Goal: Task Accomplishment & Management: Use online tool/utility

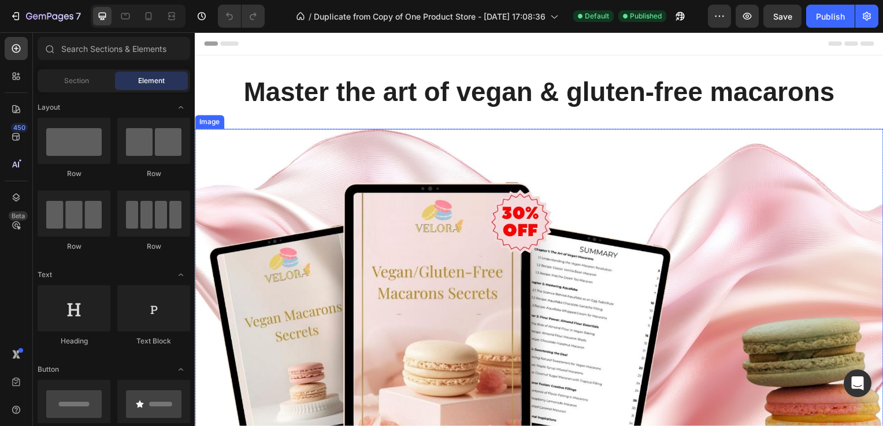
click at [429, 289] on img at bounding box center [541, 325] width 693 height 390
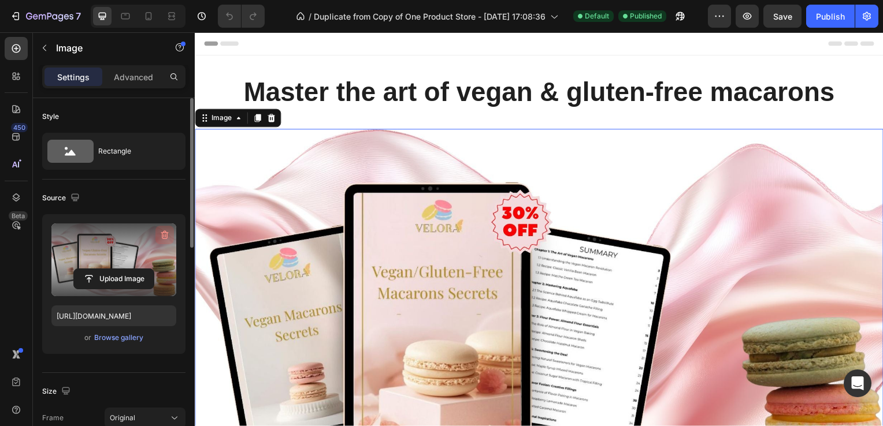
click at [164, 229] on icon "button" at bounding box center [165, 235] width 12 height 12
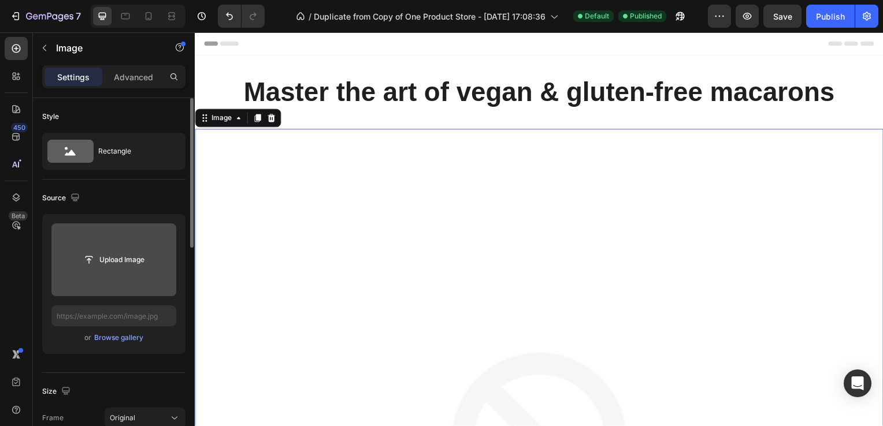
click at [135, 250] on input "file" at bounding box center [114, 260] width 80 height 20
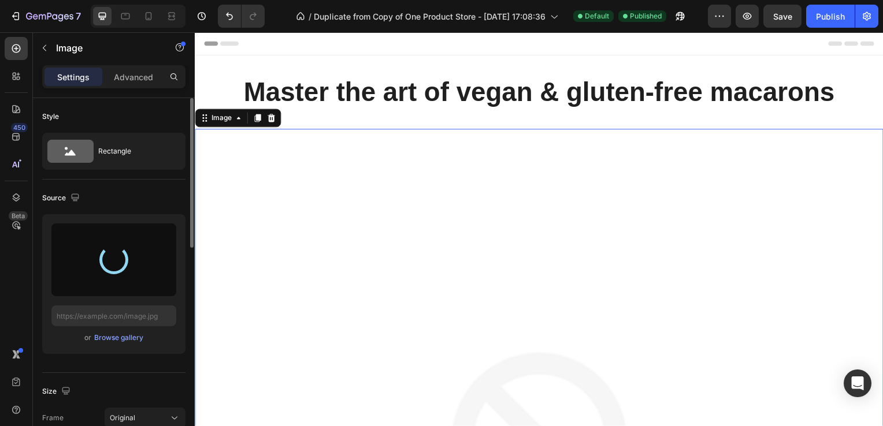
type input "[URL][DOMAIN_NAME]"
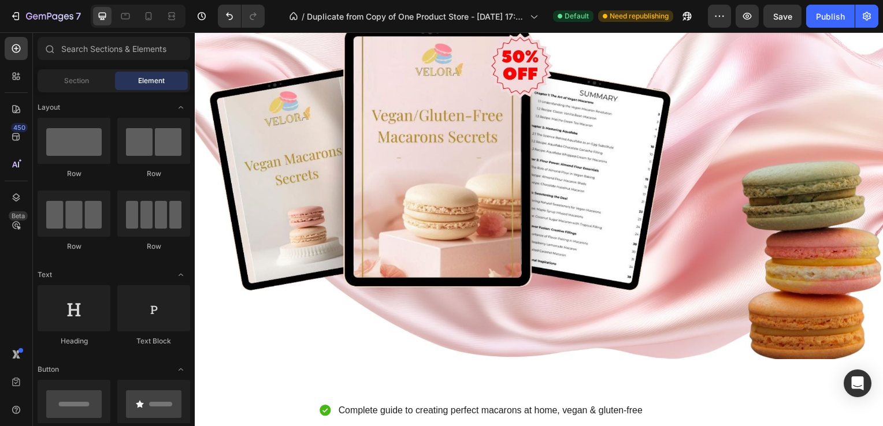
scroll to position [135, 0]
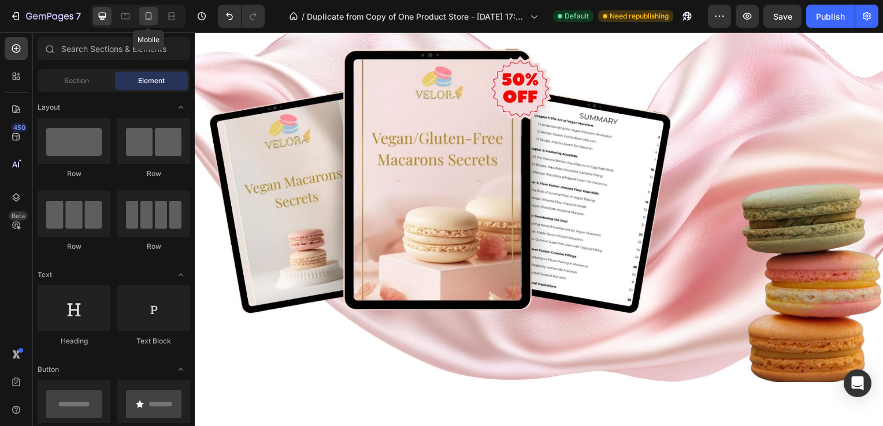
click at [152, 19] on icon at bounding box center [149, 16] width 12 height 12
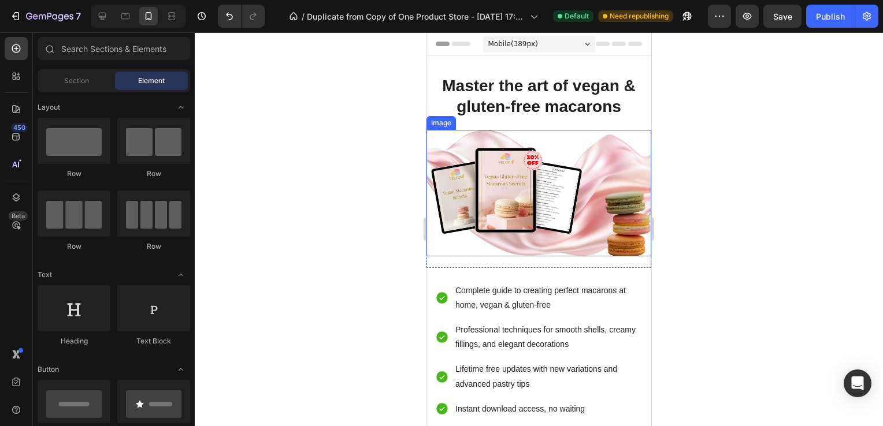
click at [581, 171] on img at bounding box center [538, 193] width 225 height 127
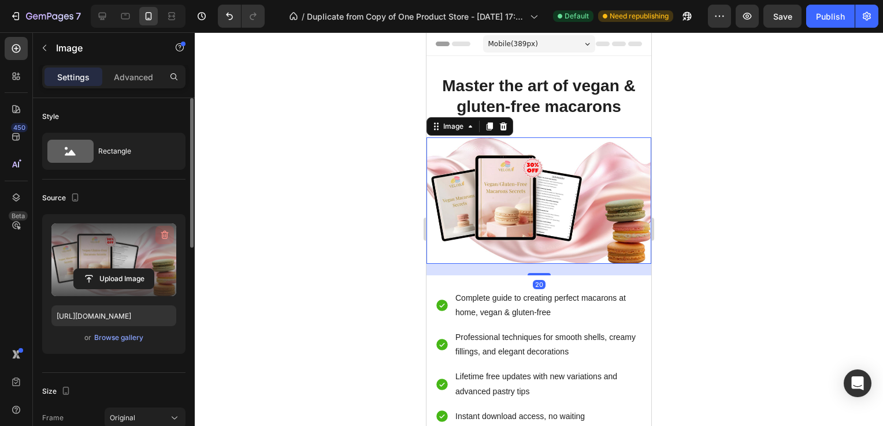
click at [159, 236] on icon "button" at bounding box center [165, 235] width 12 height 12
click at [122, 269] on input "file" at bounding box center [114, 279] width 80 height 20
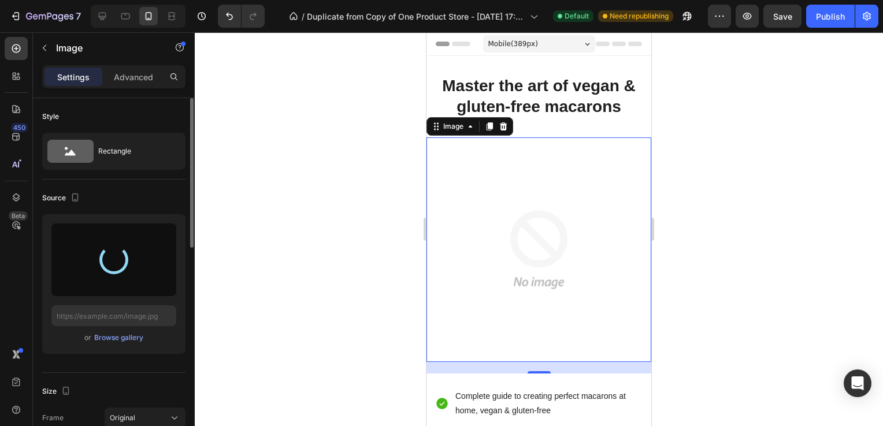
type input "[URL][DOMAIN_NAME]"
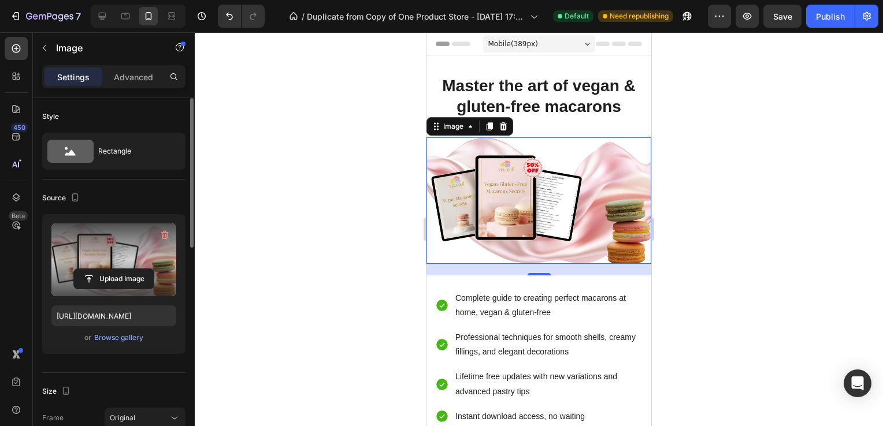
click at [313, 200] on div at bounding box center [539, 229] width 688 height 394
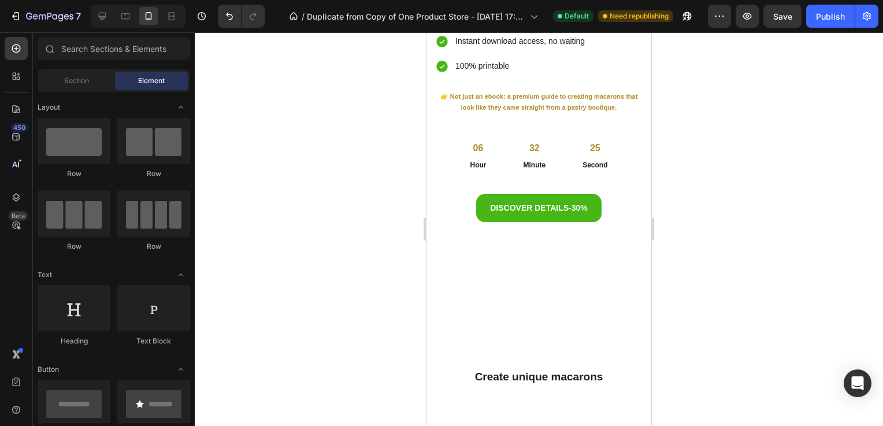
scroll to position [359, 0]
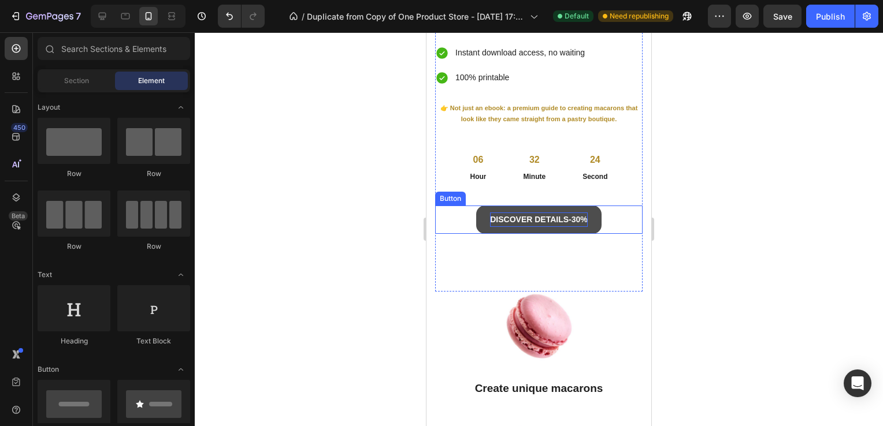
click at [576, 215] on strong "-30%" at bounding box center [577, 219] width 19 height 9
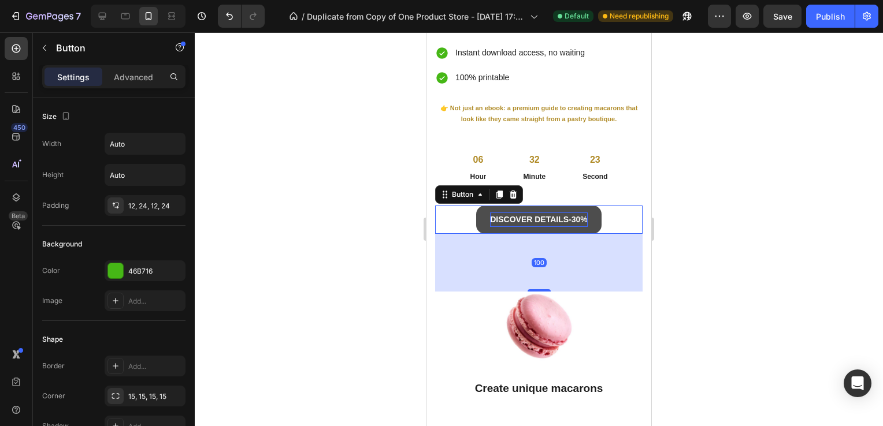
click at [571, 216] on strong "-30%" at bounding box center [577, 219] width 19 height 9
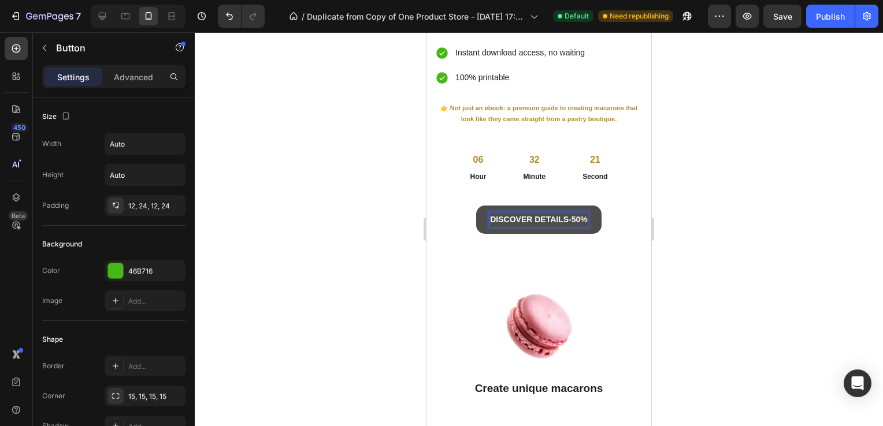
click at [753, 216] on div at bounding box center [539, 229] width 688 height 394
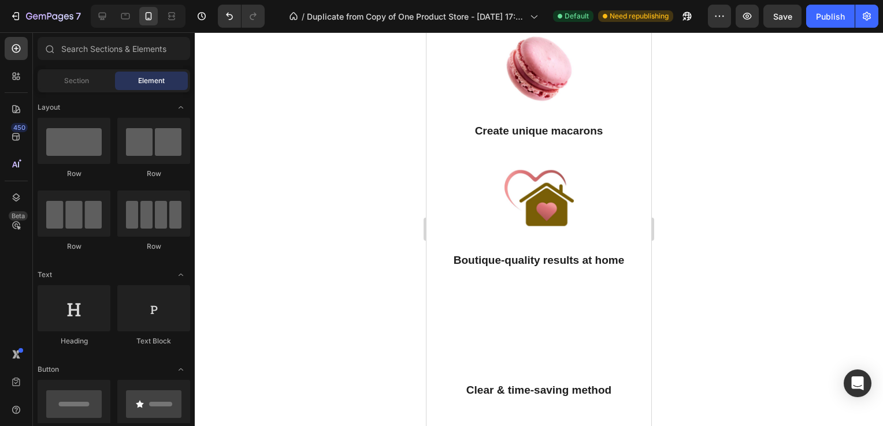
scroll to position [536, 0]
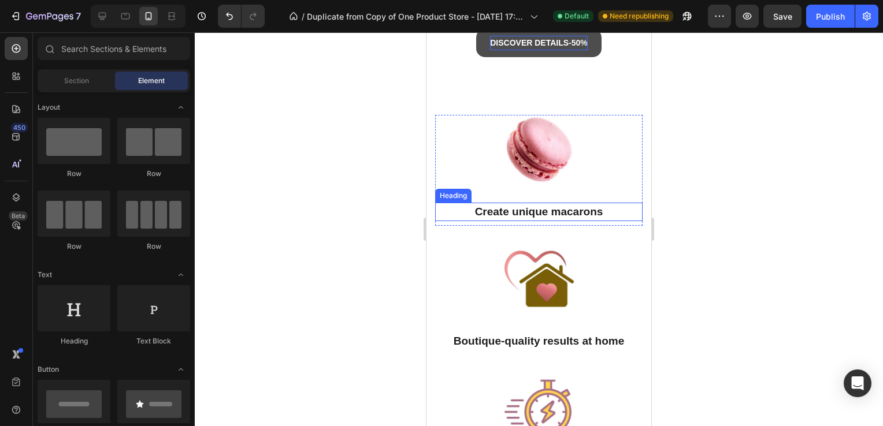
click at [568, 211] on h3 "Create unique macarons" at bounding box center [538, 212] width 207 height 19
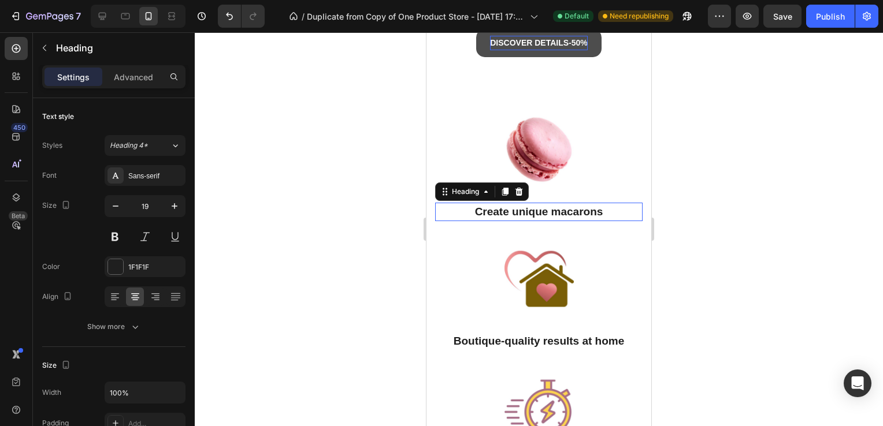
click at [604, 215] on h3 "Create unique macarons" at bounding box center [538, 212] width 207 height 19
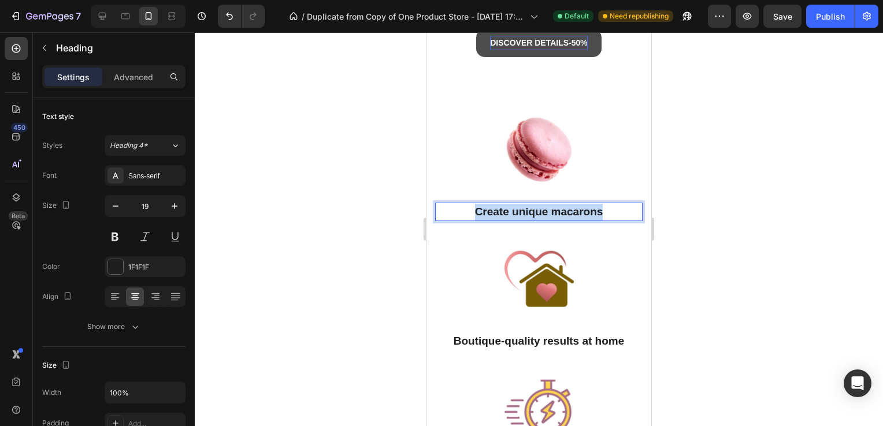
drag, startPoint x: 604, startPoint y: 215, endPoint x: 471, endPoint y: 210, distance: 133.0
click at [471, 210] on p "Create unique macarons" at bounding box center [538, 212] width 205 height 17
click at [734, 270] on div at bounding box center [539, 229] width 688 height 394
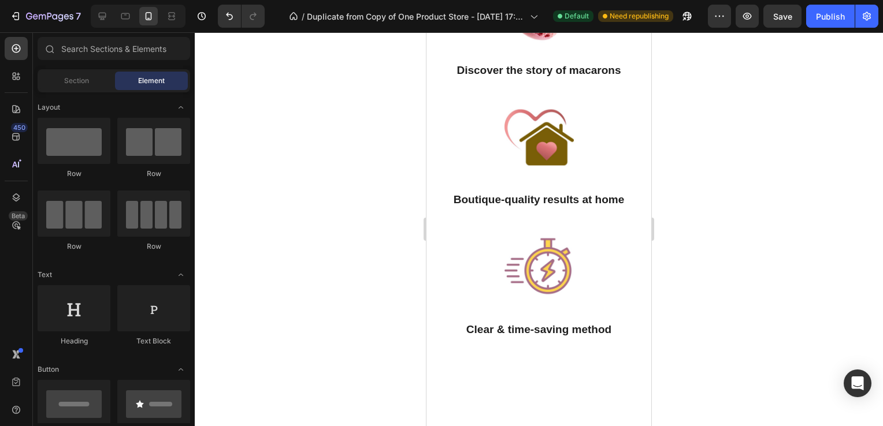
scroll to position [538, 0]
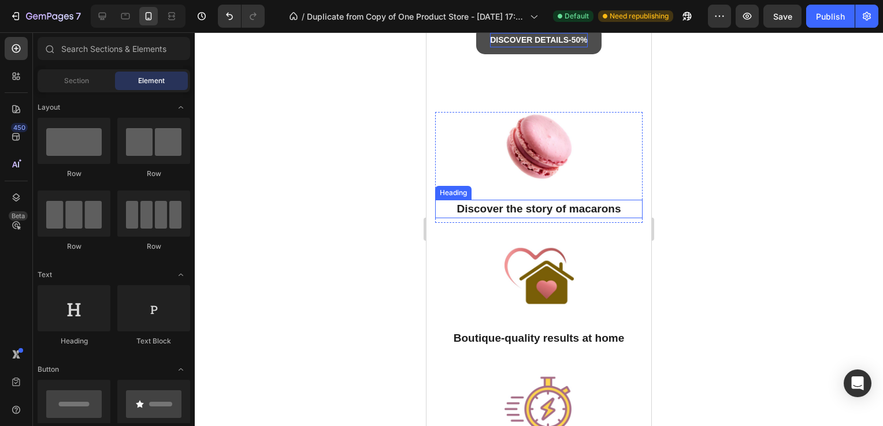
click at [588, 209] on p "Discover the story of macarons" at bounding box center [538, 209] width 205 height 17
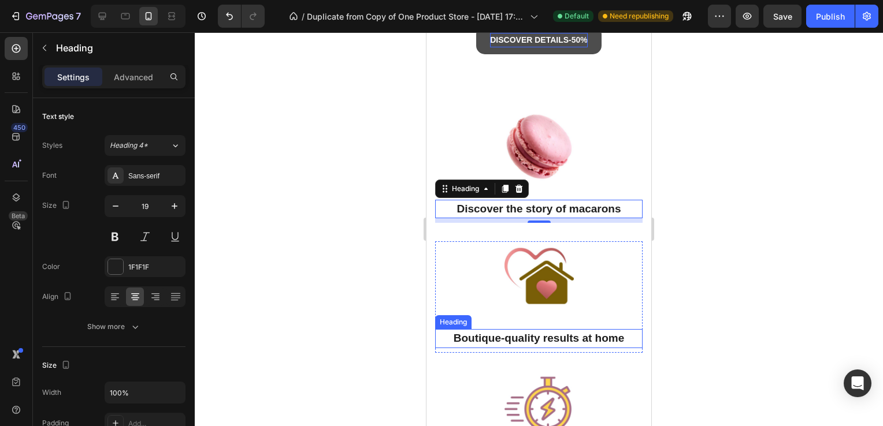
click at [529, 333] on h3 "Boutique-quality results at home" at bounding box center [538, 338] width 207 height 19
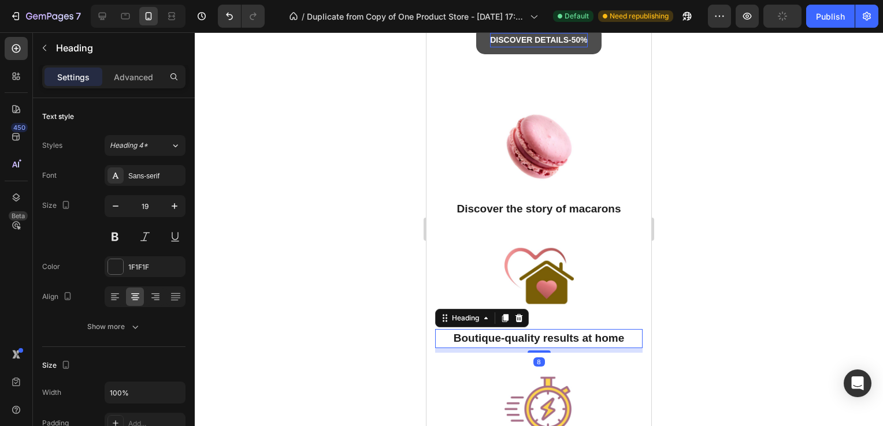
drag, startPoint x: 302, startPoint y: 253, endPoint x: 52, endPoint y: 182, distance: 259.5
click at [302, 253] on div at bounding box center [539, 229] width 688 height 394
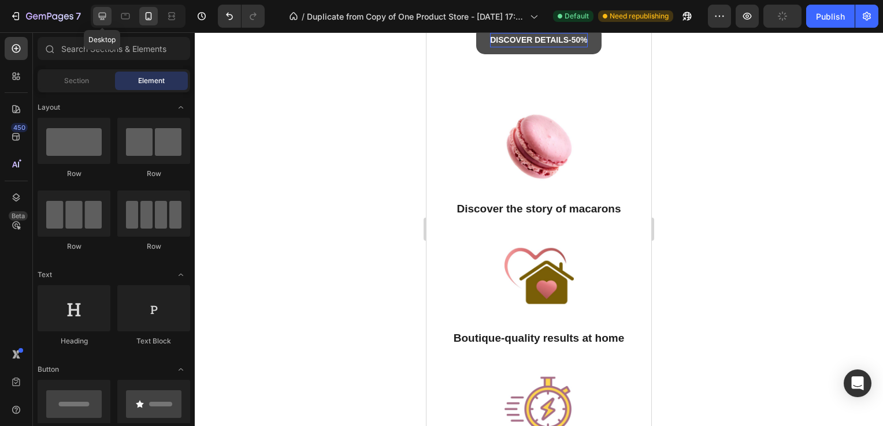
click at [95, 12] on div at bounding box center [102, 16] width 18 height 18
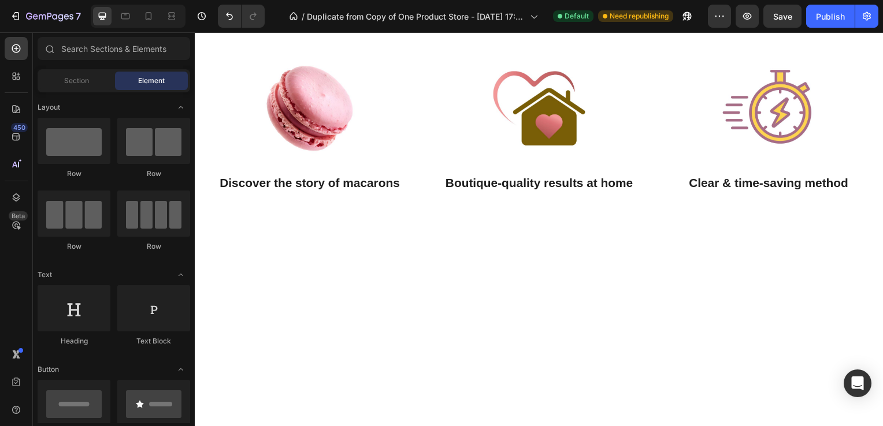
scroll to position [470, 0]
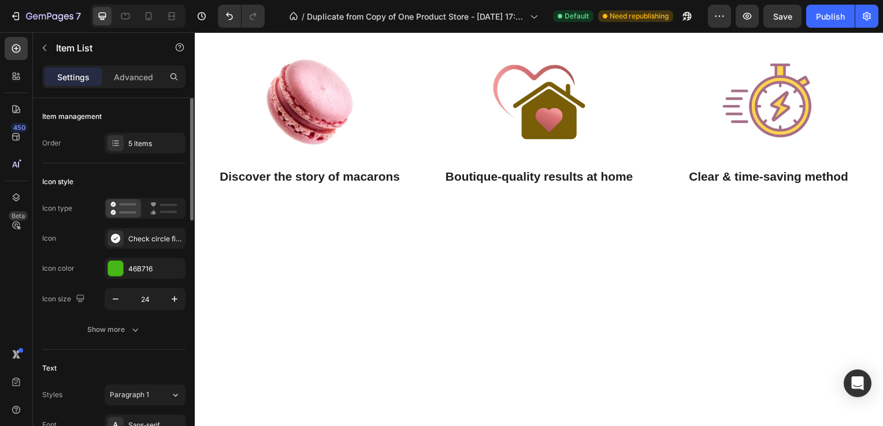
click at [137, 132] on div "Item management Order 5 items" at bounding box center [113, 130] width 143 height 65
click at [138, 141] on div "5 items" at bounding box center [155, 144] width 54 height 10
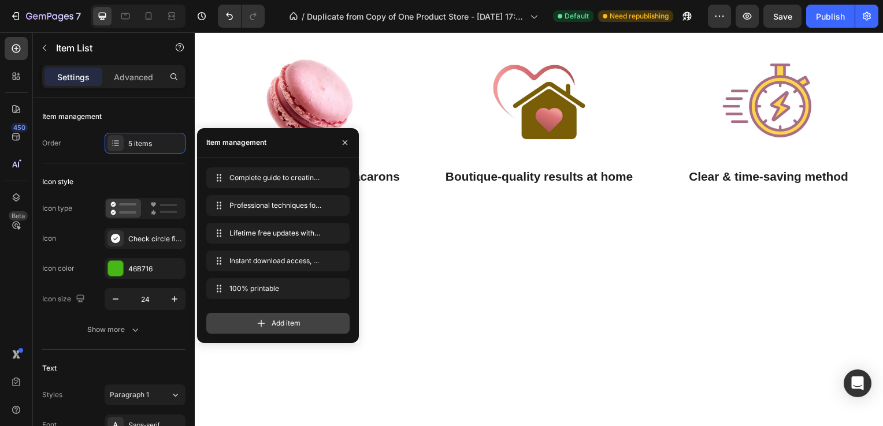
click at [243, 315] on div "Add item" at bounding box center [277, 323] width 143 height 21
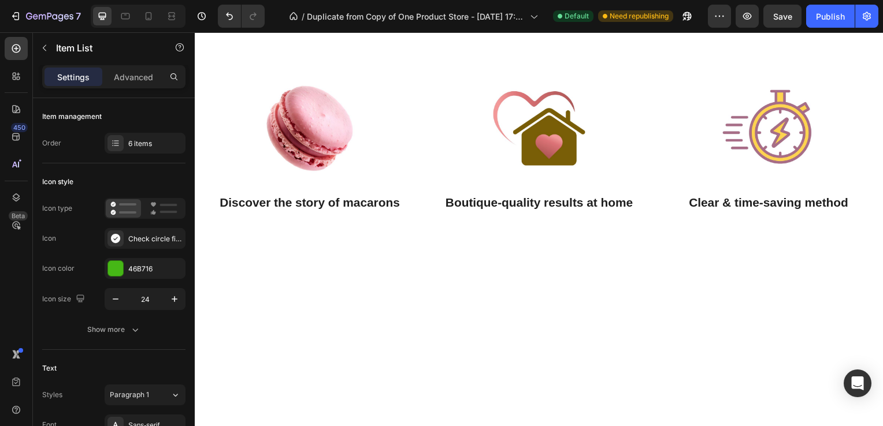
drag, startPoint x: 454, startPoint y: 236, endPoint x: 336, endPoint y: 233, distance: 118.5
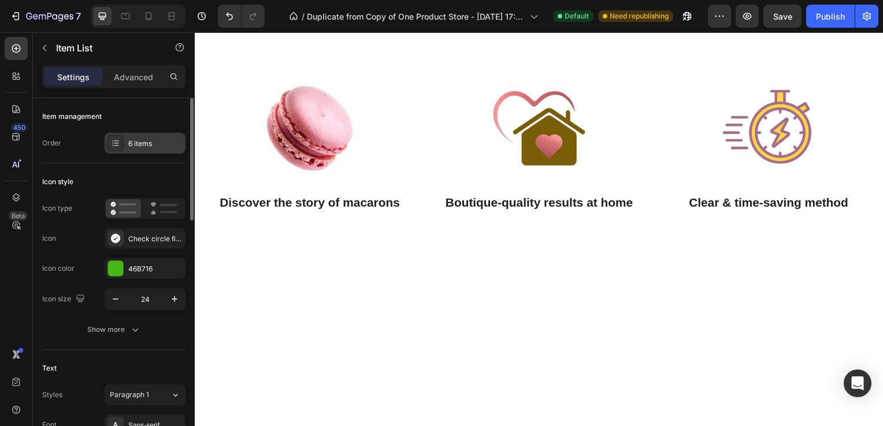
click at [126, 139] on div "6 items" at bounding box center [145, 143] width 81 height 21
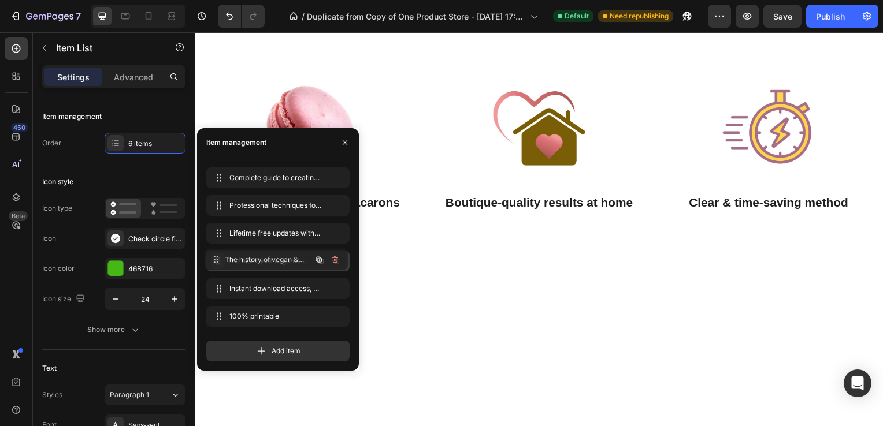
drag, startPoint x: 217, startPoint y: 317, endPoint x: 215, endPoint y: 260, distance: 56.6
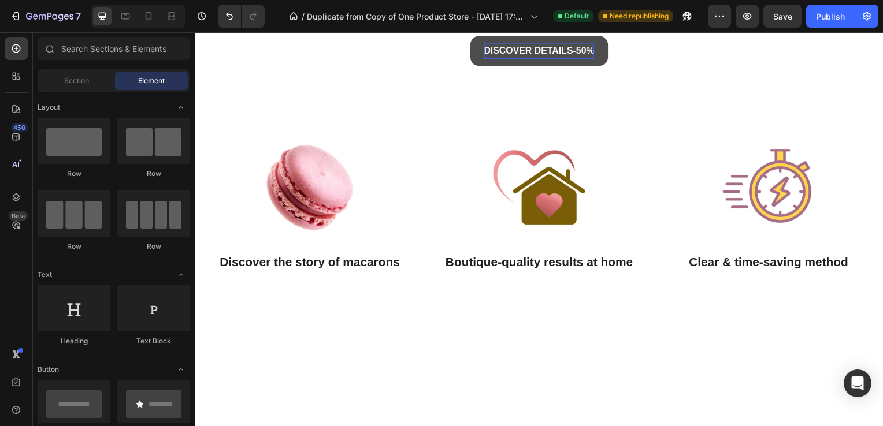
scroll to position [417, 0]
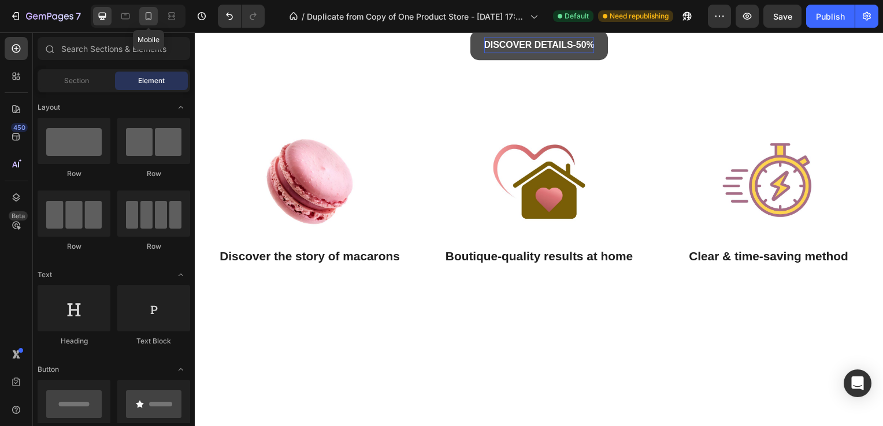
click at [155, 15] on div at bounding box center [148, 16] width 18 height 18
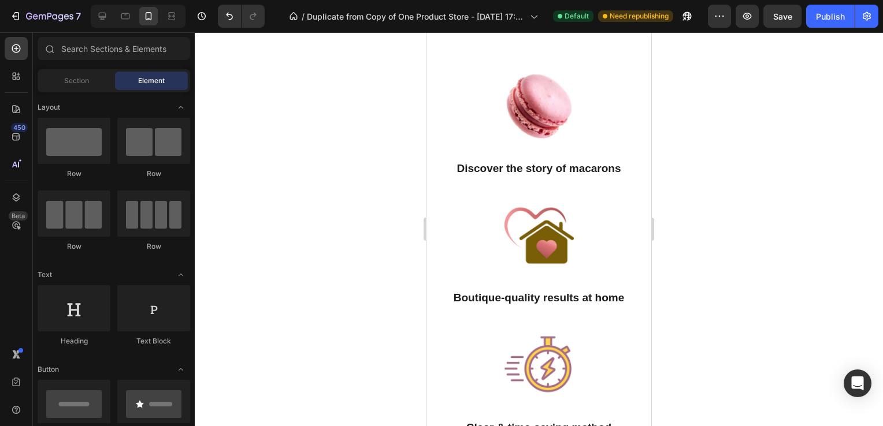
scroll to position [610, 0]
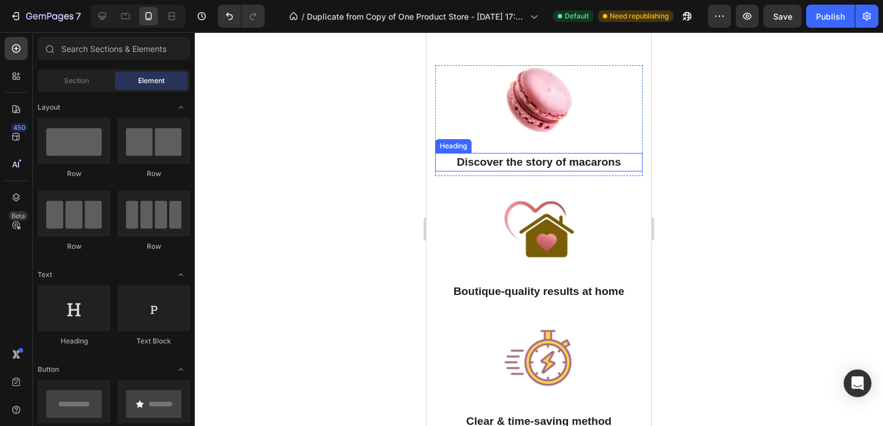
click at [593, 161] on p "Discover the story of macarons" at bounding box center [538, 162] width 205 height 17
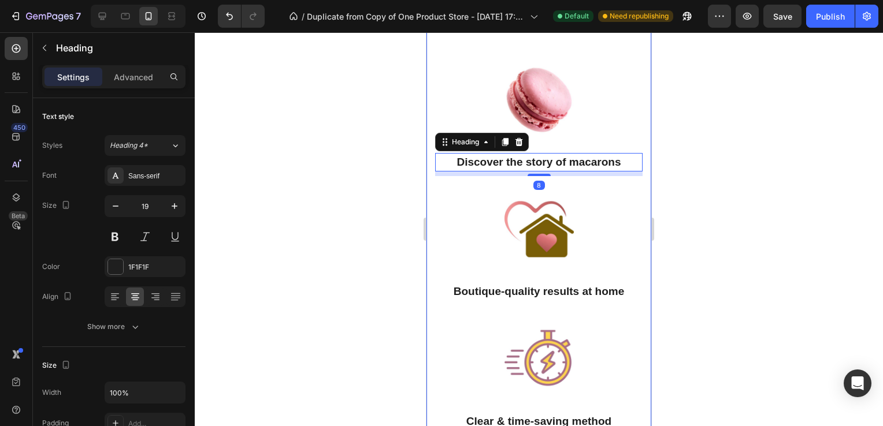
click at [726, 154] on div at bounding box center [539, 229] width 688 height 394
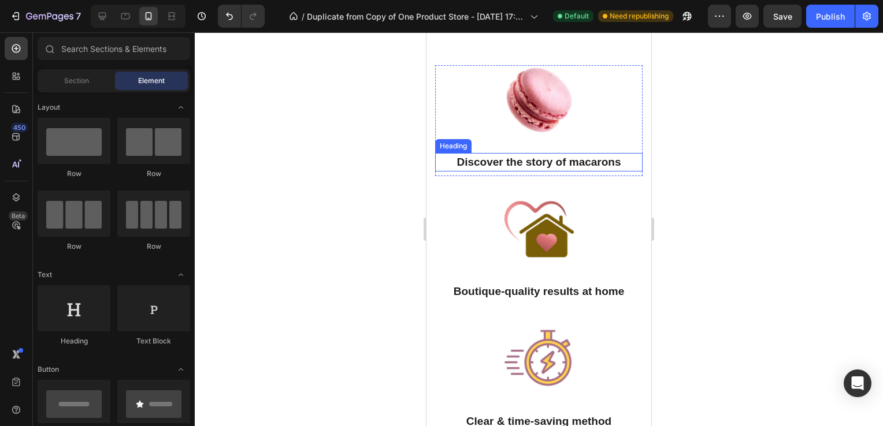
click at [616, 160] on p "Discover the story of macarons" at bounding box center [538, 162] width 205 height 17
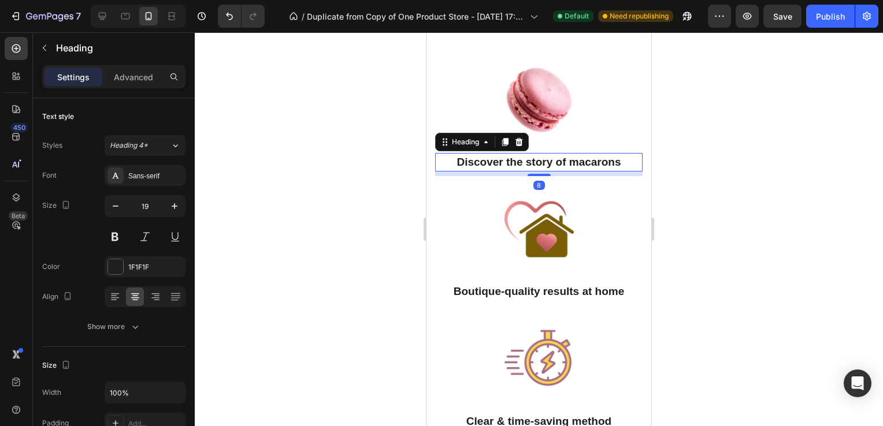
click at [714, 170] on div at bounding box center [539, 229] width 688 height 394
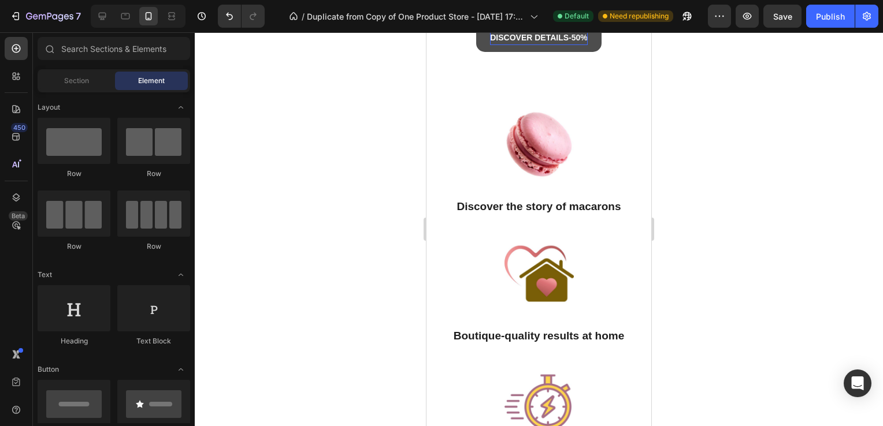
scroll to position [578, 0]
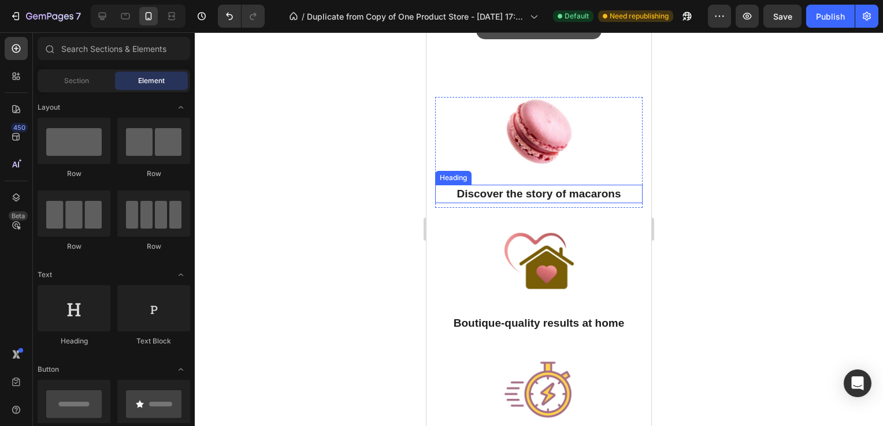
click at [620, 192] on p "Discover the story of macarons" at bounding box center [538, 194] width 205 height 17
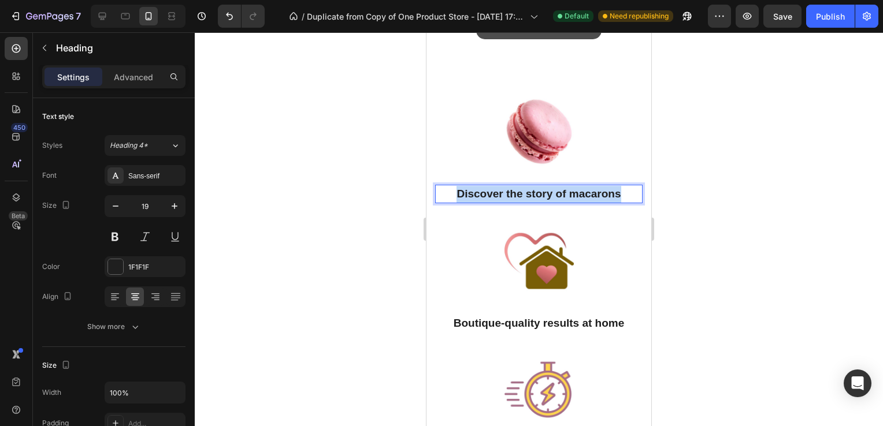
drag, startPoint x: 617, startPoint y: 189, endPoint x: 448, endPoint y: 196, distance: 168.9
click at [448, 196] on p "Discover the story of macarons" at bounding box center [538, 194] width 205 height 17
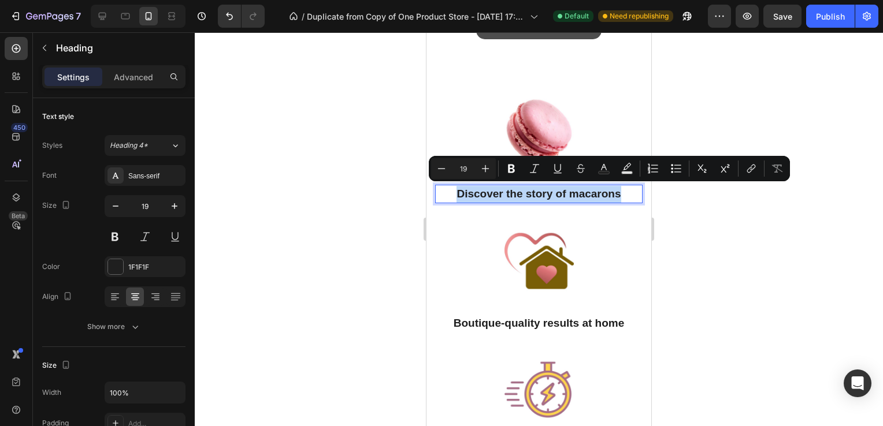
click at [517, 189] on p "Discover the story of macarons" at bounding box center [538, 194] width 205 height 17
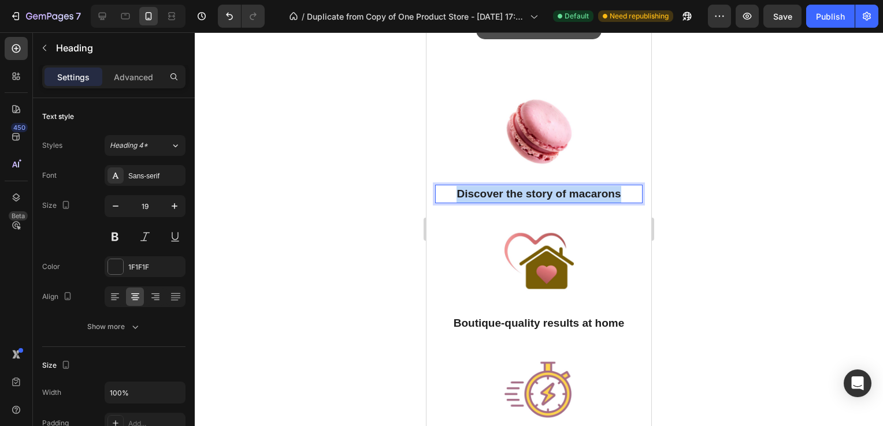
drag, startPoint x: 621, startPoint y: 189, endPoint x: 430, endPoint y: 198, distance: 191.4
click at [430, 198] on div "Complete guide to creating perfect macarons at home, vegan & gluten-free Profes…" at bounding box center [538, 87] width 225 height 790
click at [471, 191] on p "“Create perfect macarons”" at bounding box center [538, 194] width 205 height 17
click at [606, 188] on p "Create perfect macarons”" at bounding box center [538, 194] width 205 height 17
click at [770, 232] on div at bounding box center [539, 229] width 688 height 394
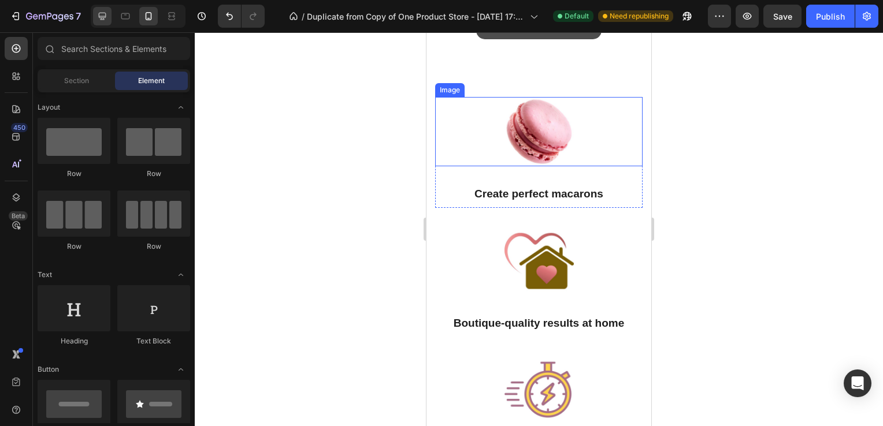
click at [102, 12] on icon at bounding box center [102, 16] width 12 height 12
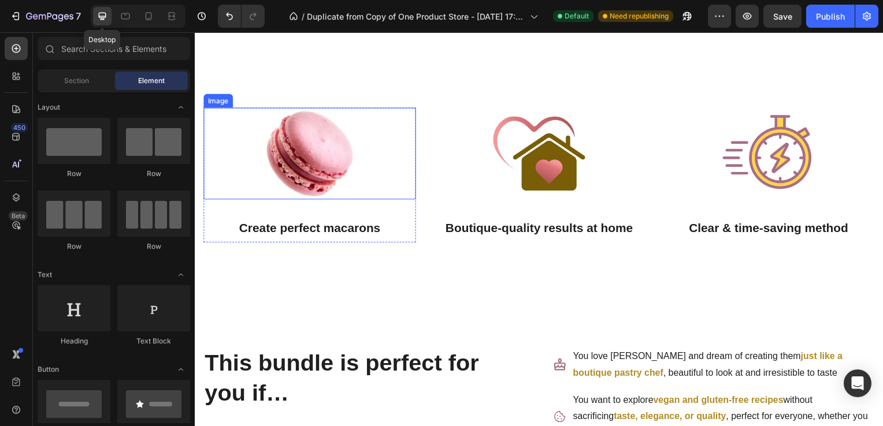
scroll to position [549, 0]
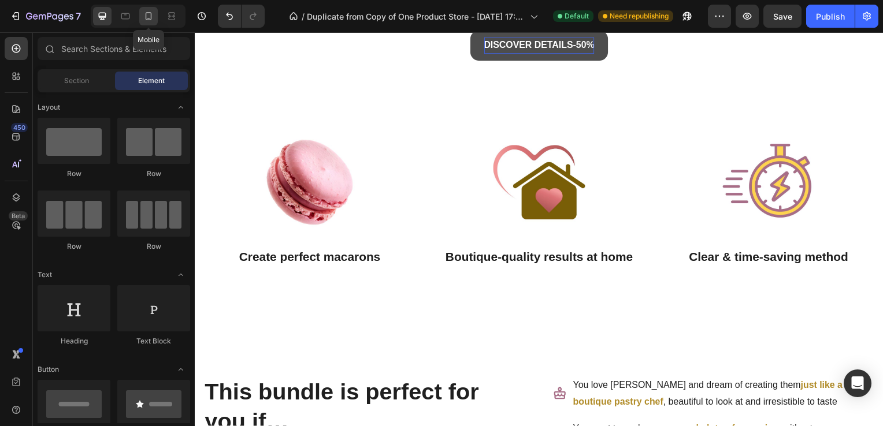
click at [146, 17] on icon at bounding box center [149, 16] width 12 height 12
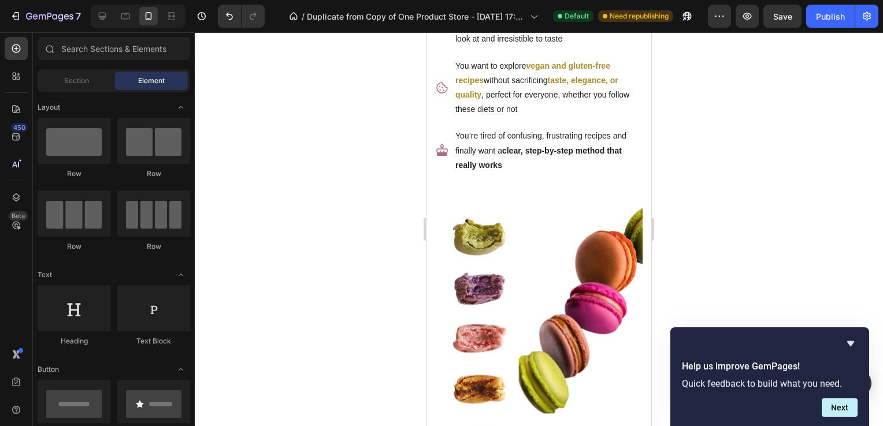
scroll to position [1179, 0]
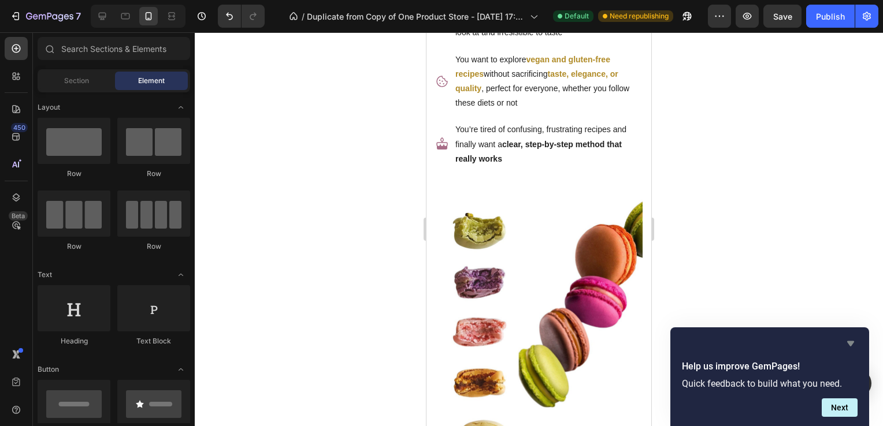
click at [849, 341] on icon "Hide survey" at bounding box center [850, 343] width 7 height 5
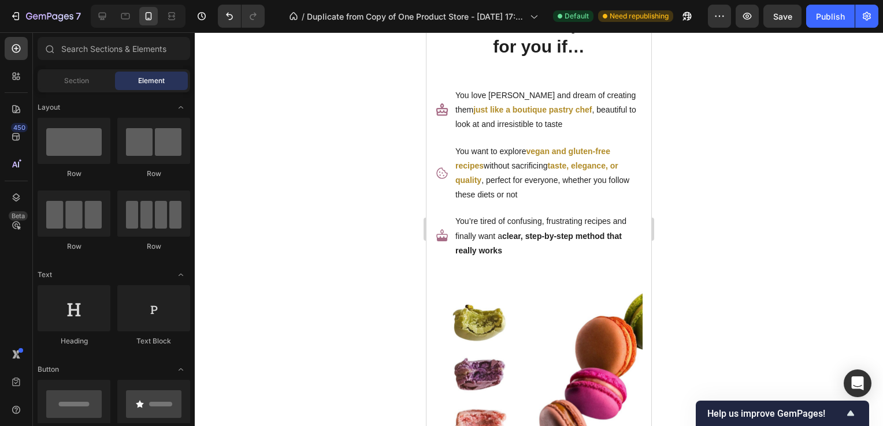
scroll to position [1049, 0]
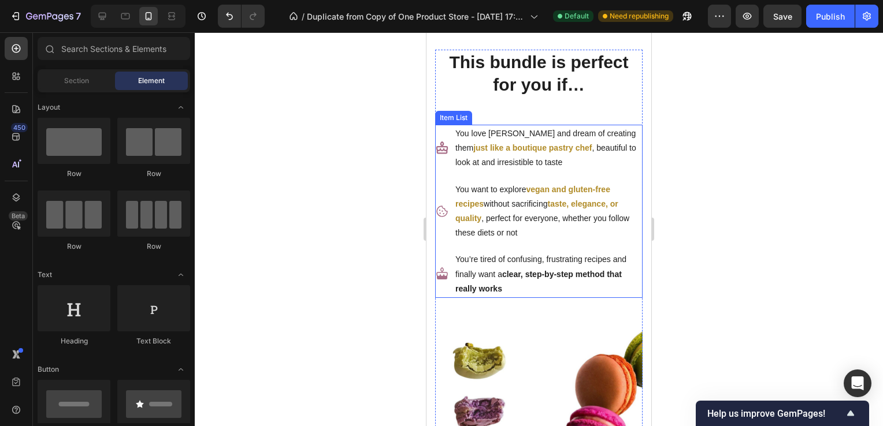
click at [504, 276] on strong "clear, step-by-step method that really works" at bounding box center [538, 282] width 166 height 24
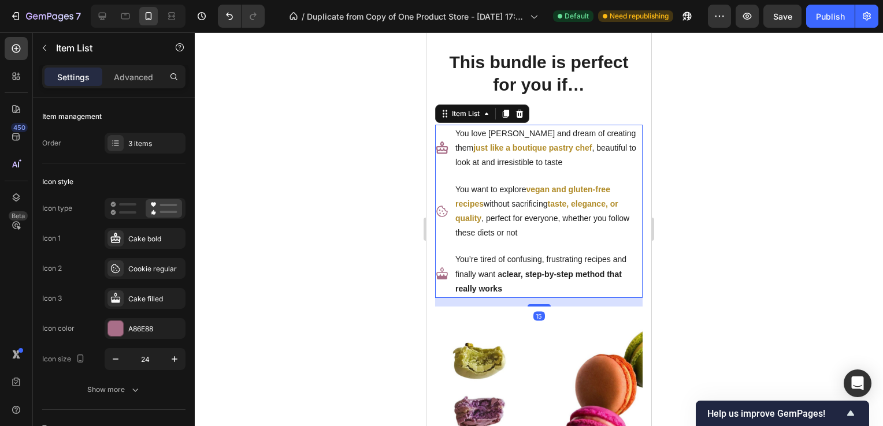
click at [504, 274] on strong "clear, step-by-step method that really works" at bounding box center [538, 282] width 166 height 24
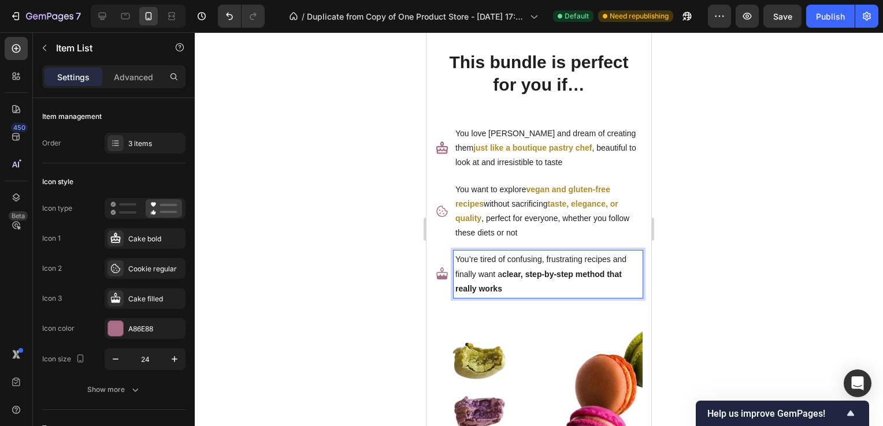
click at [475, 215] on strong "taste, elegance, or quality" at bounding box center [536, 211] width 163 height 24
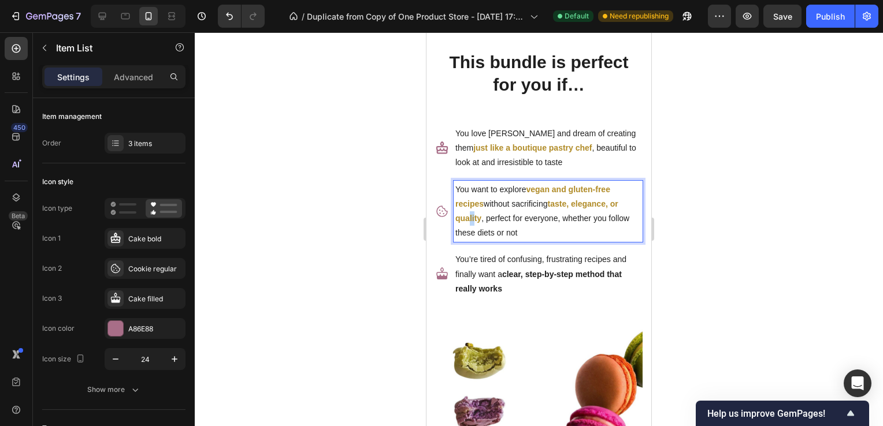
drag, startPoint x: 475, startPoint y: 215, endPoint x: 468, endPoint y: 217, distance: 7.1
click at [468, 217] on strong "taste, elegance, or quality" at bounding box center [536, 211] width 163 height 24
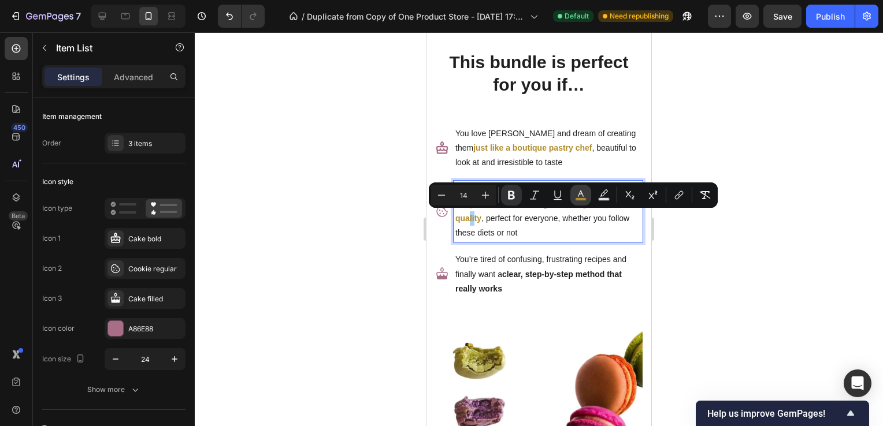
click at [582, 198] on rect "Editor contextual toolbar" at bounding box center [580, 199] width 11 height 3
type input "B08B27"
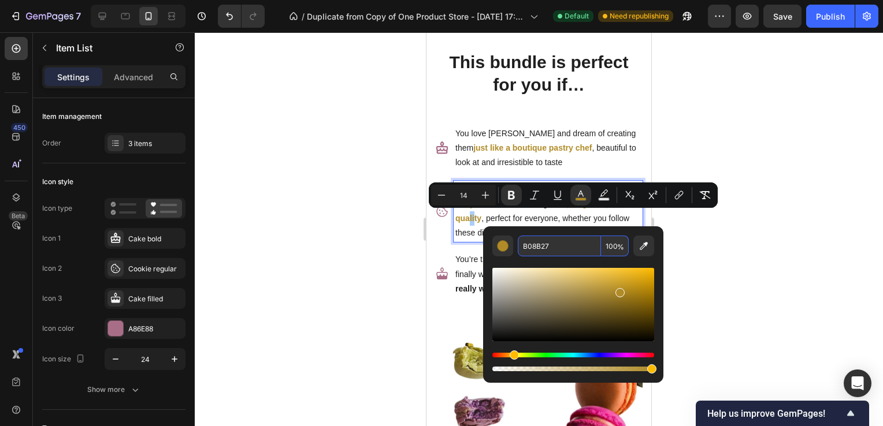
click at [535, 246] on input "B08B27" at bounding box center [559, 246] width 83 height 21
click at [775, 194] on div at bounding box center [539, 229] width 688 height 394
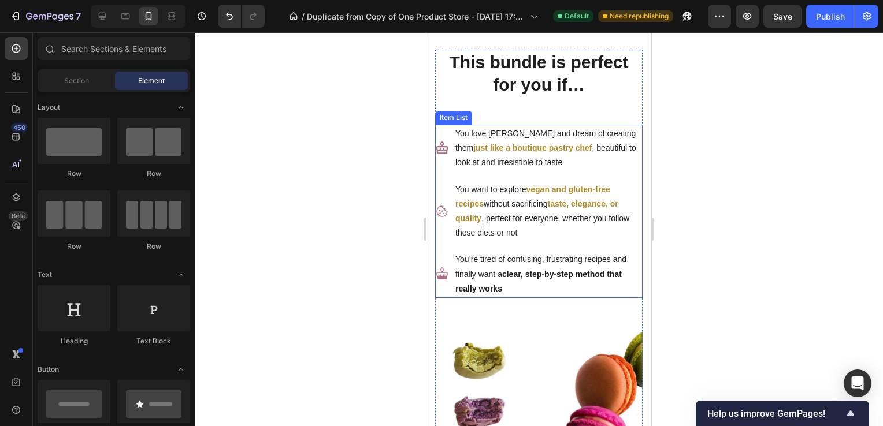
click at [525, 278] on p "You’re tired of confusing, frustrating recipes and finally want a clear, step-b…" at bounding box center [547, 274] width 185 height 44
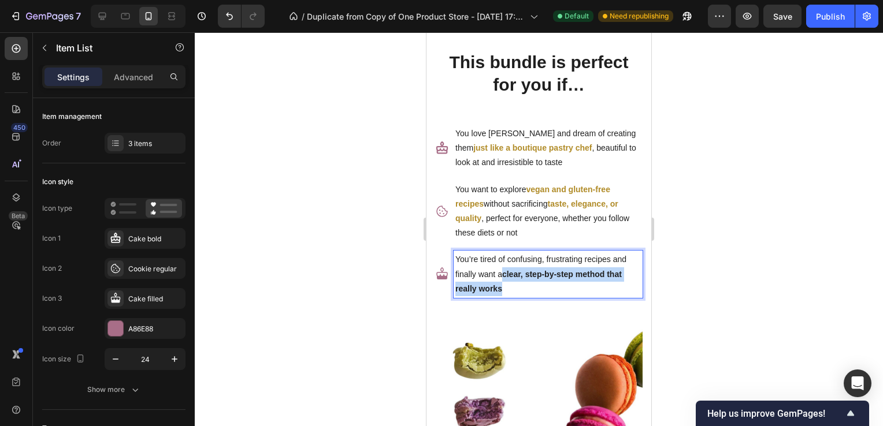
drag, startPoint x: 505, startPoint y: 276, endPoint x: 513, endPoint y: 289, distance: 15.6
click at [513, 289] on p "You’re tired of confusing, frustrating recipes and finally want a clear, step-b…" at bounding box center [547, 274] width 185 height 44
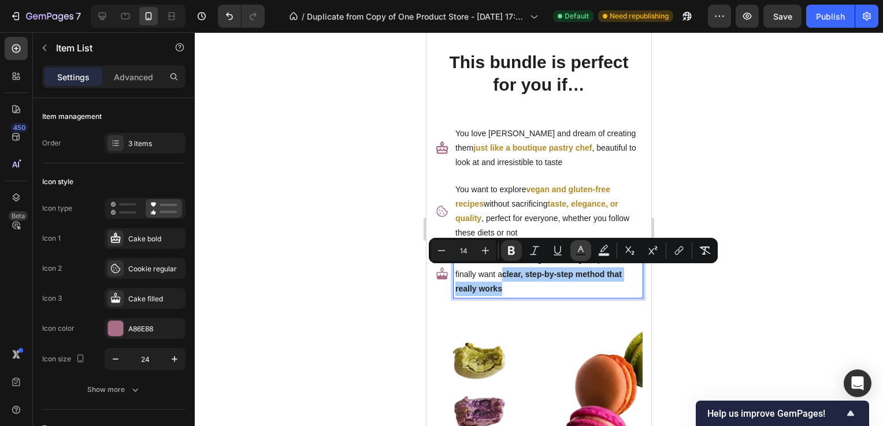
click at [581, 254] on rect "Editor contextual toolbar" at bounding box center [580, 255] width 11 height 3
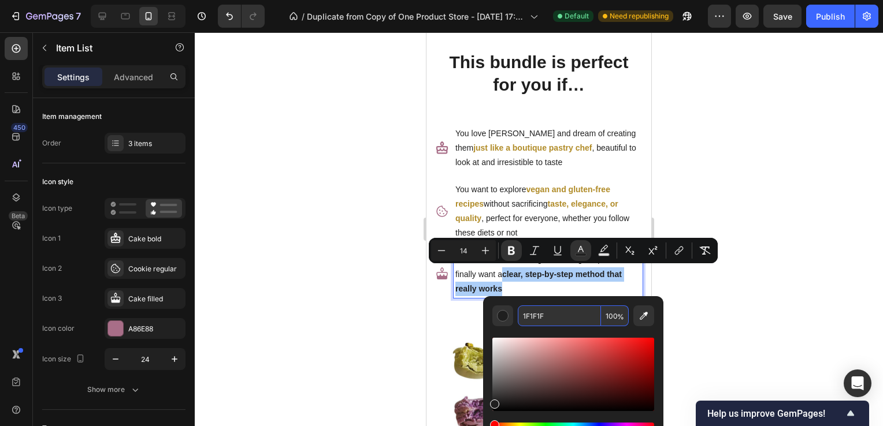
click at [548, 311] on input "1F1F1F" at bounding box center [559, 316] width 83 height 21
paste input "B08B27"
type input "B08B27"
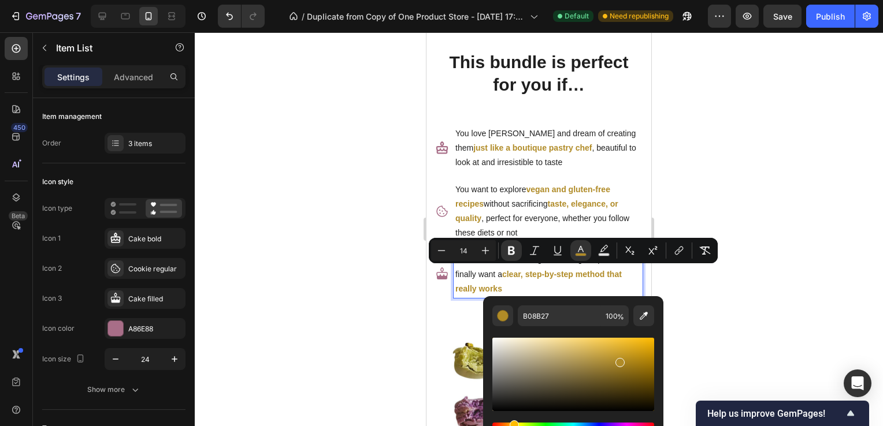
click at [774, 258] on div at bounding box center [539, 229] width 688 height 394
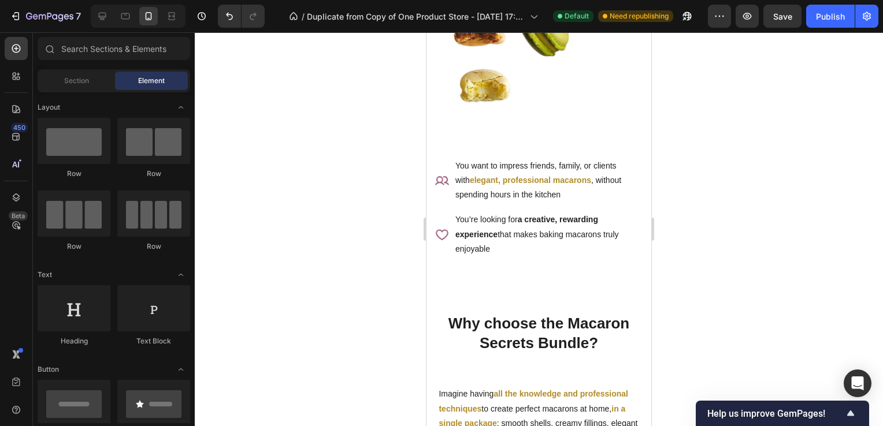
scroll to position [1537, 0]
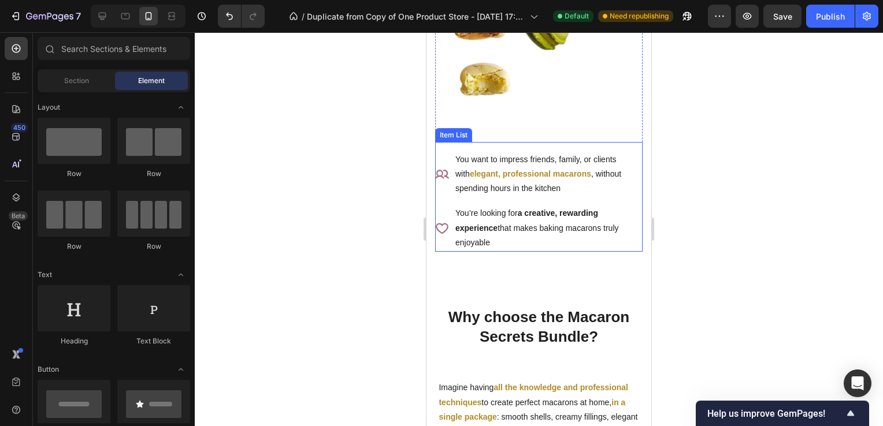
click at [526, 206] on p "You’re looking for a creative, rewarding experience that makes baking macarons …" at bounding box center [547, 228] width 185 height 44
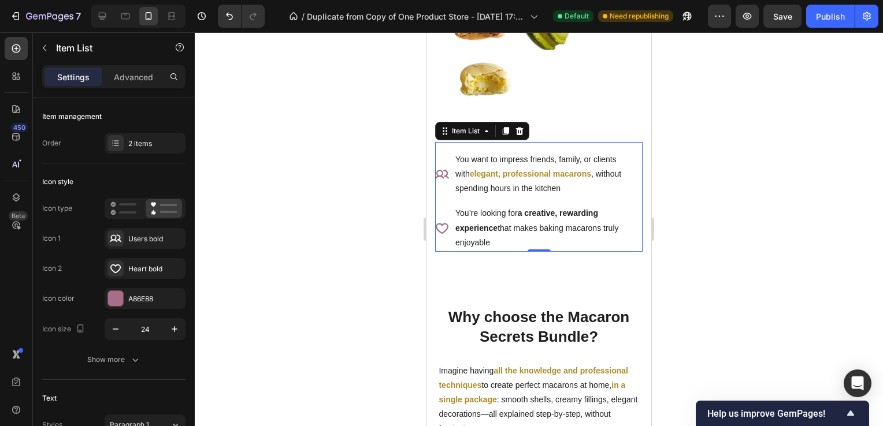
click at [521, 209] on strong "a creative, rewarding experience" at bounding box center [526, 221] width 143 height 24
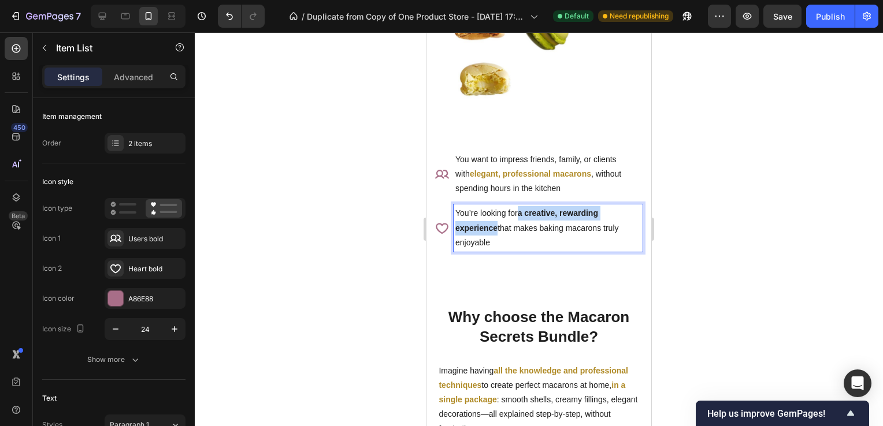
drag, startPoint x: 521, startPoint y: 200, endPoint x: 496, endPoint y: 220, distance: 32.1
click at [496, 220] on p "You’re looking for a creative, rewarding experience that makes baking macarons …" at bounding box center [547, 228] width 185 height 44
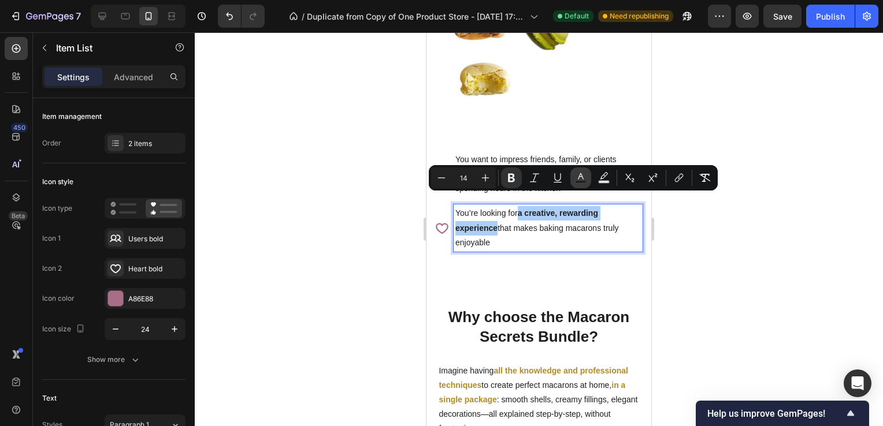
click at [589, 172] on button "Text Color" at bounding box center [580, 178] width 21 height 21
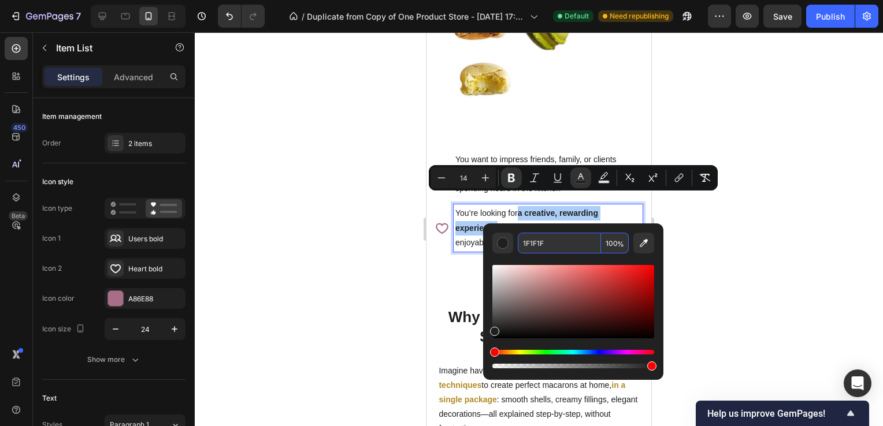
click at [548, 246] on input "1F1F1F" at bounding box center [559, 243] width 83 height 21
paste input "B08B27"
type input "B08B27"
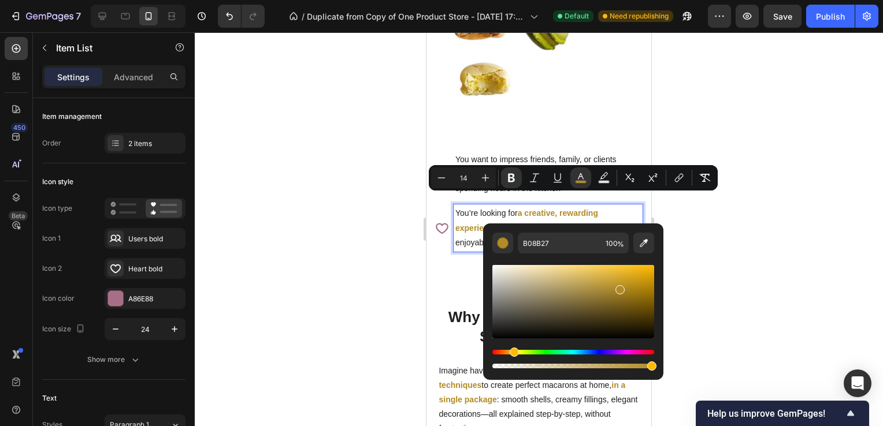
click at [780, 288] on div at bounding box center [539, 229] width 688 height 394
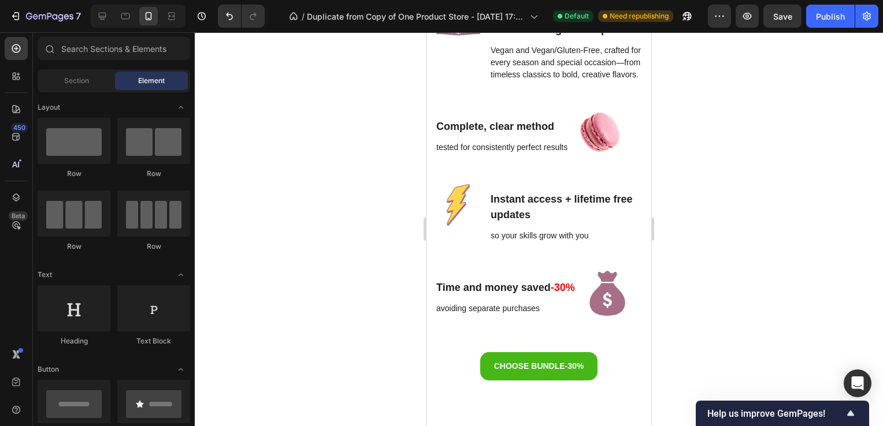
scroll to position [2083, 0]
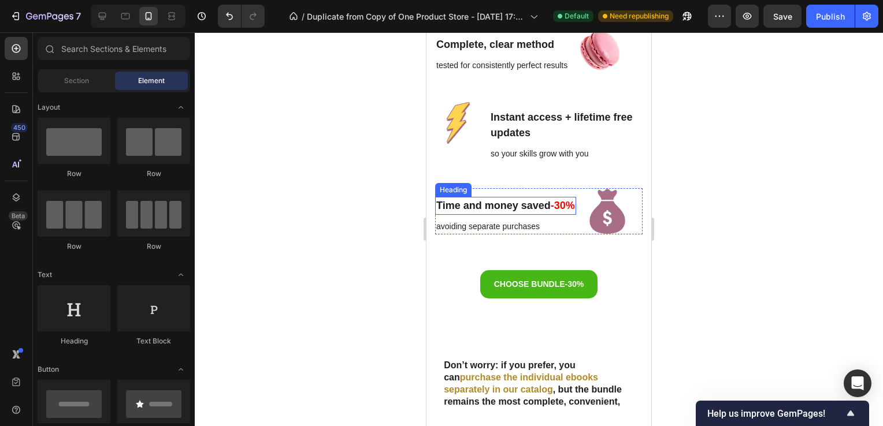
click at [565, 211] on span "-30%" at bounding box center [563, 206] width 24 height 12
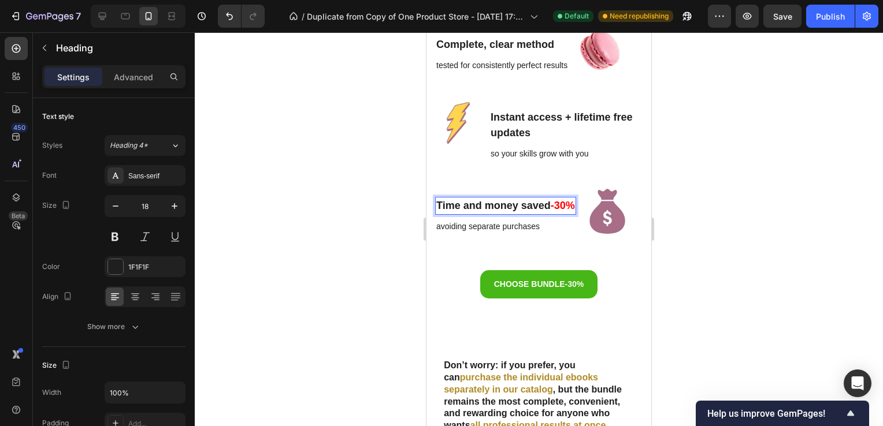
click at [561, 211] on span "-30%" at bounding box center [563, 206] width 24 height 12
click at [785, 230] on div at bounding box center [539, 229] width 688 height 394
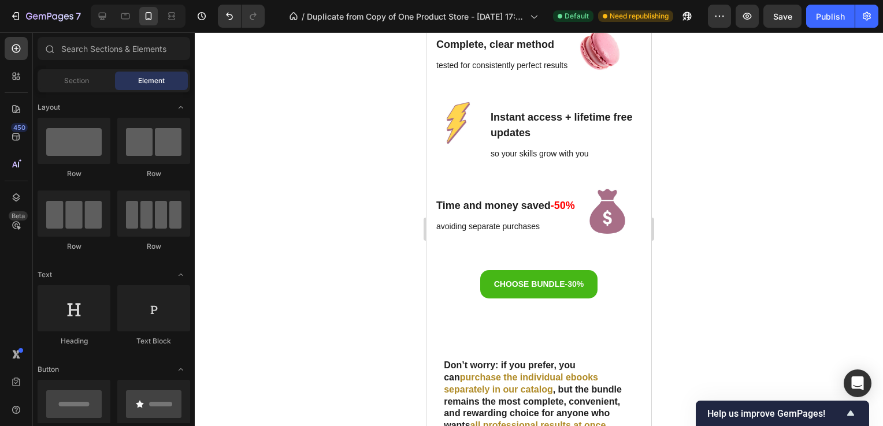
scroll to position [2153, 0]
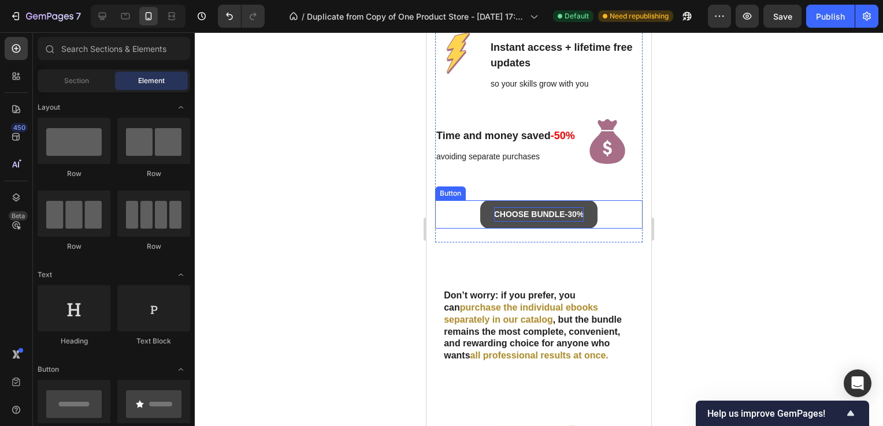
click at [570, 219] on strong "-30%" at bounding box center [574, 214] width 19 height 9
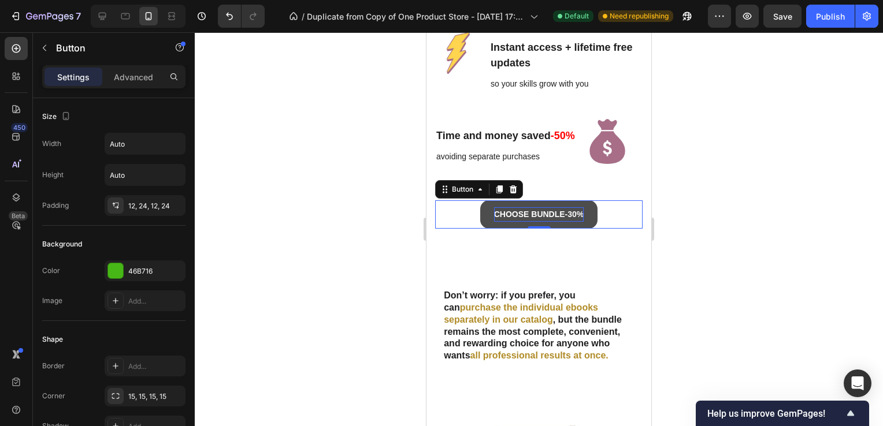
click at [570, 219] on strong "-30%" at bounding box center [574, 214] width 19 height 9
click at [728, 235] on div at bounding box center [539, 229] width 688 height 394
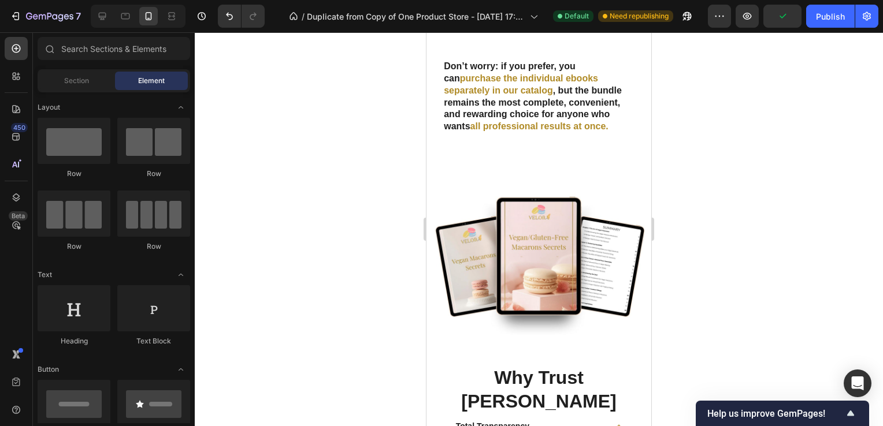
scroll to position [2408, 0]
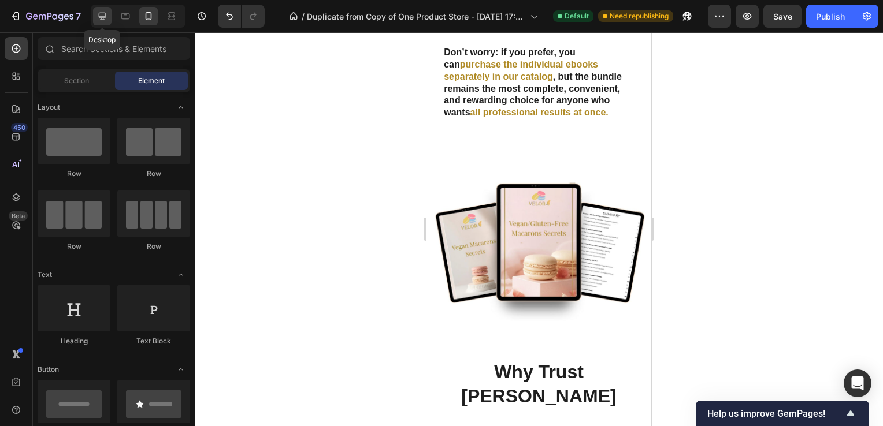
click at [102, 18] on icon at bounding box center [102, 16] width 12 height 12
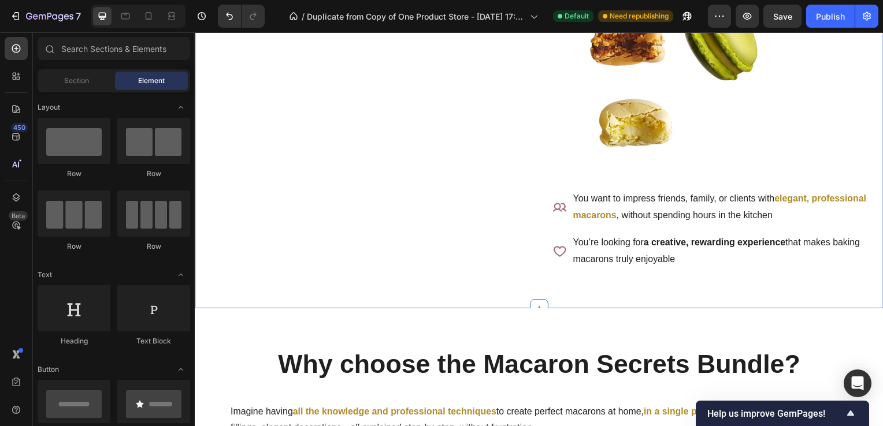
scroll to position [1350, 0]
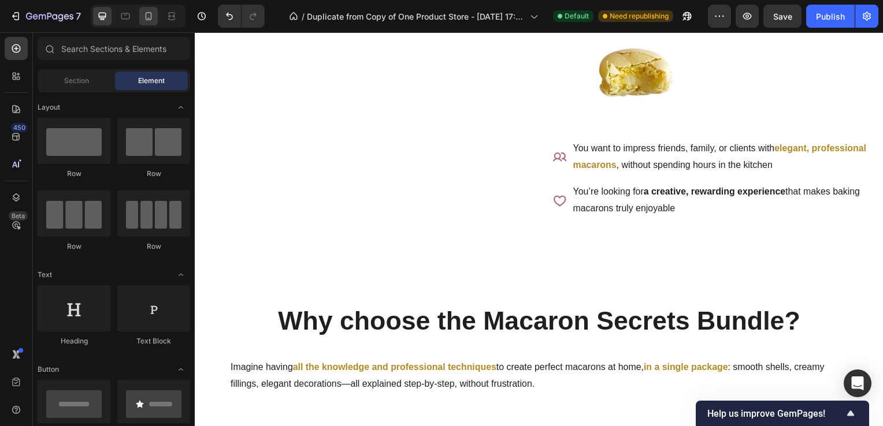
click at [152, 21] on icon at bounding box center [149, 16] width 12 height 12
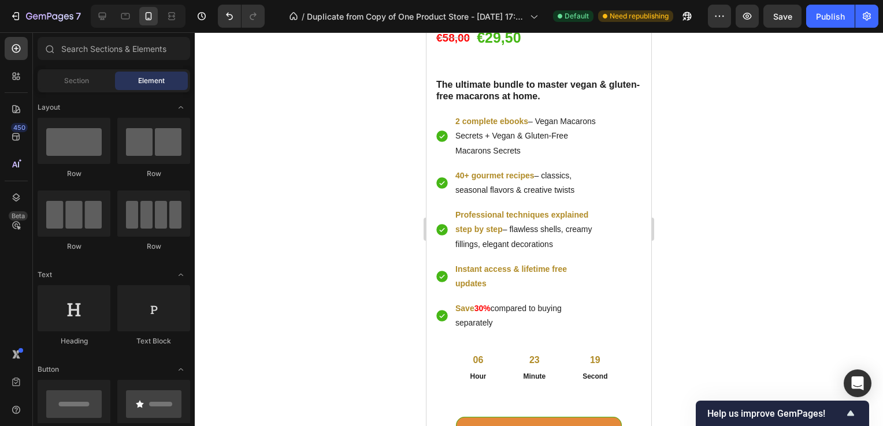
scroll to position [3056, 0]
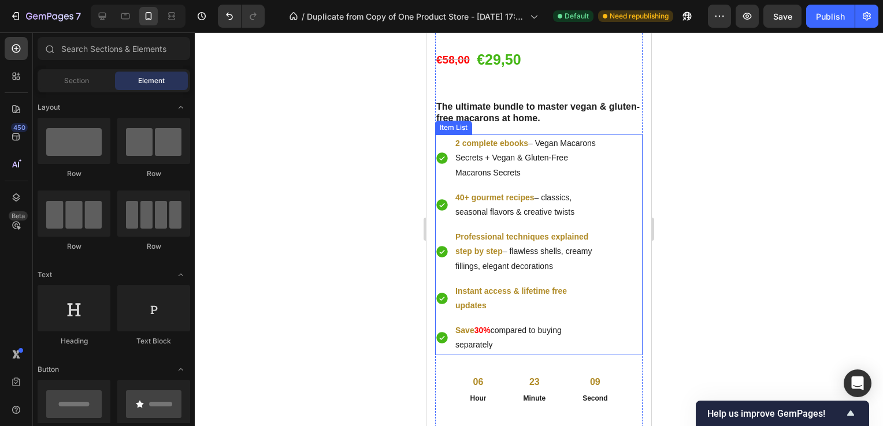
click at [521, 325] on p "Save 30% compared to buying separately" at bounding box center [527, 338] width 144 height 29
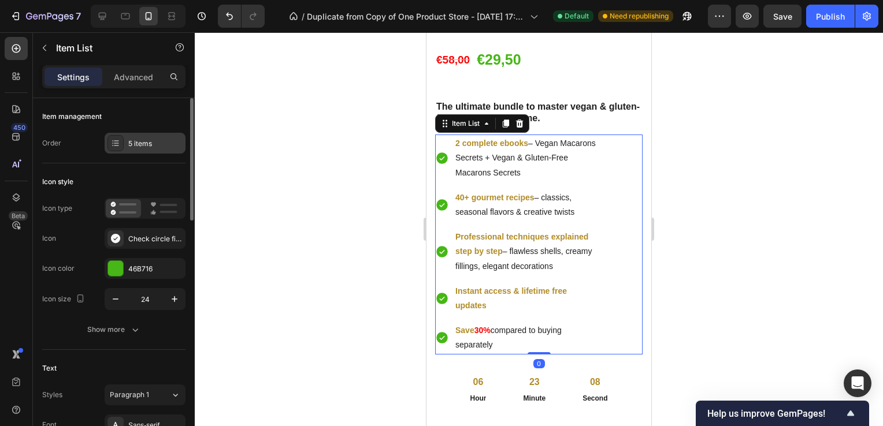
click at [155, 137] on div "5 items" at bounding box center [145, 143] width 81 height 21
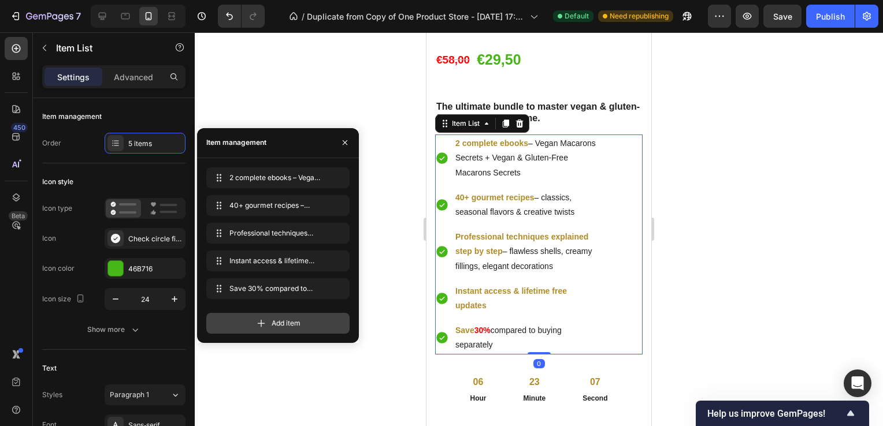
click at [262, 320] on icon at bounding box center [261, 324] width 12 height 12
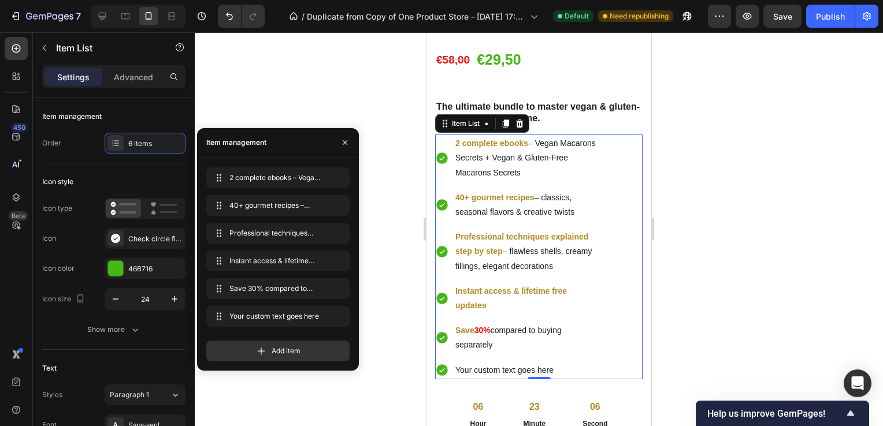
click at [371, 101] on div at bounding box center [539, 229] width 688 height 394
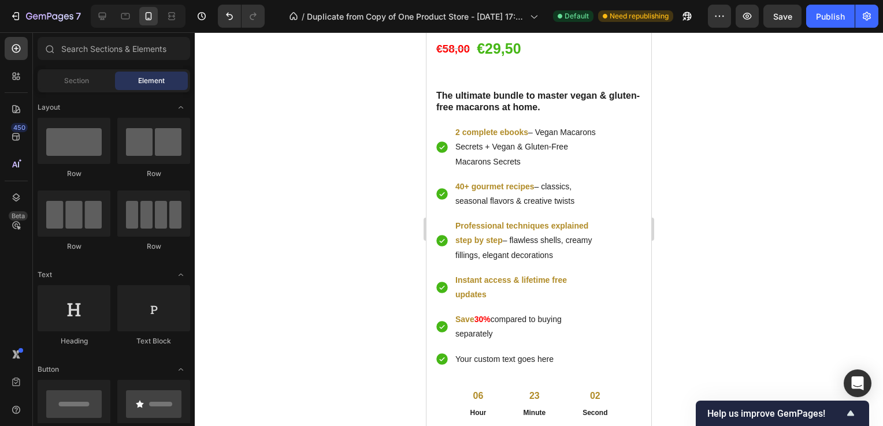
scroll to position [3060, 0]
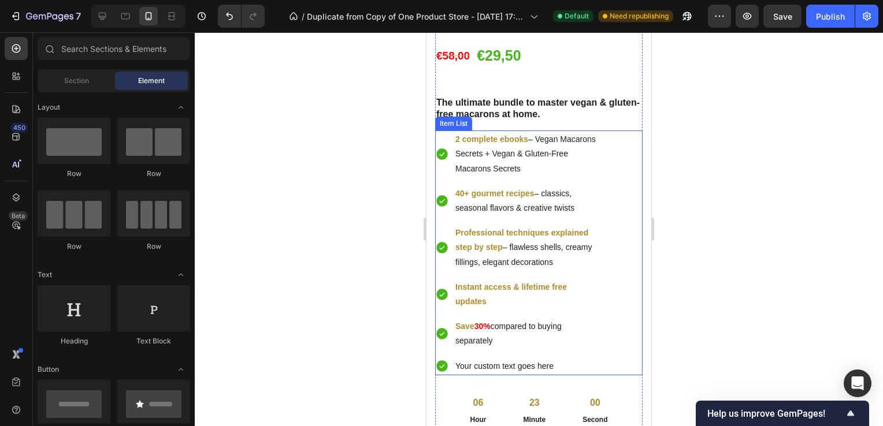
click at [481, 327] on strong "30%" at bounding box center [482, 326] width 16 height 9
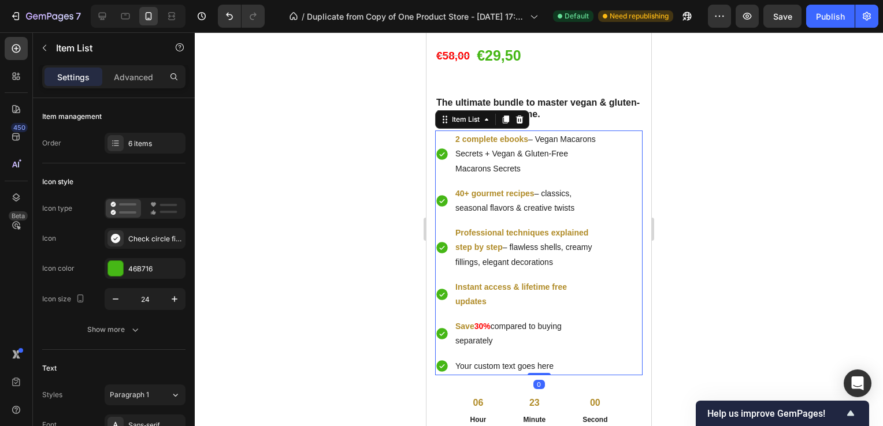
click at [481, 327] on strong "30%" at bounding box center [482, 326] width 16 height 9
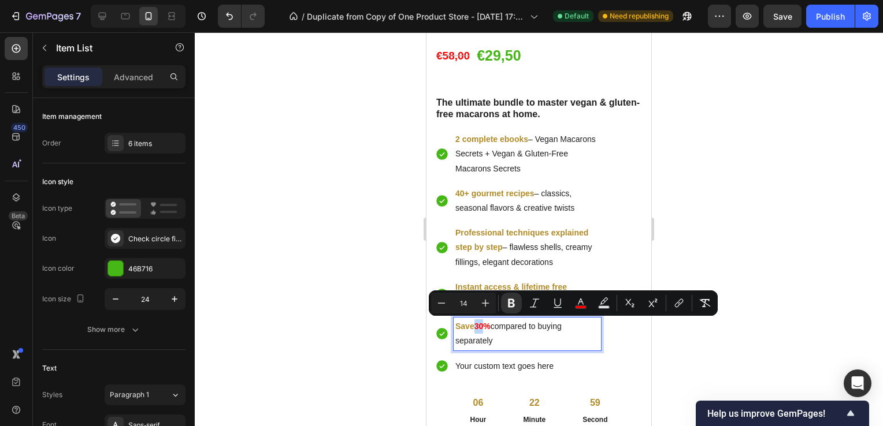
click at [481, 327] on strong "30%" at bounding box center [482, 326] width 16 height 9
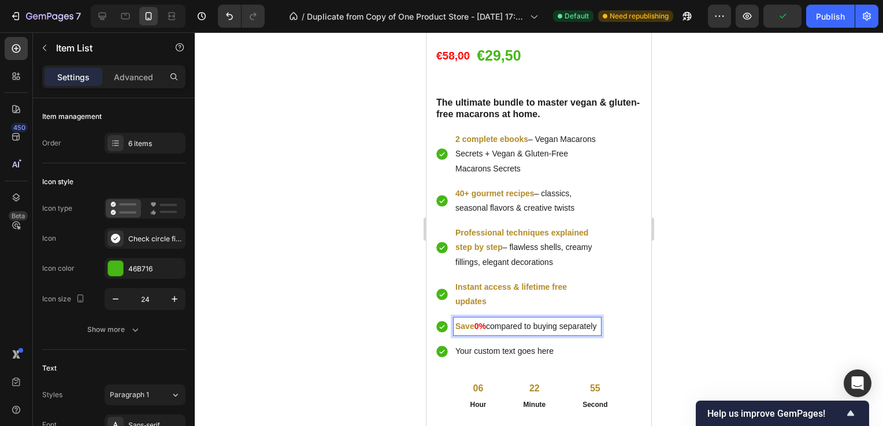
click at [480, 327] on strong "0%" at bounding box center [480, 326] width 12 height 9
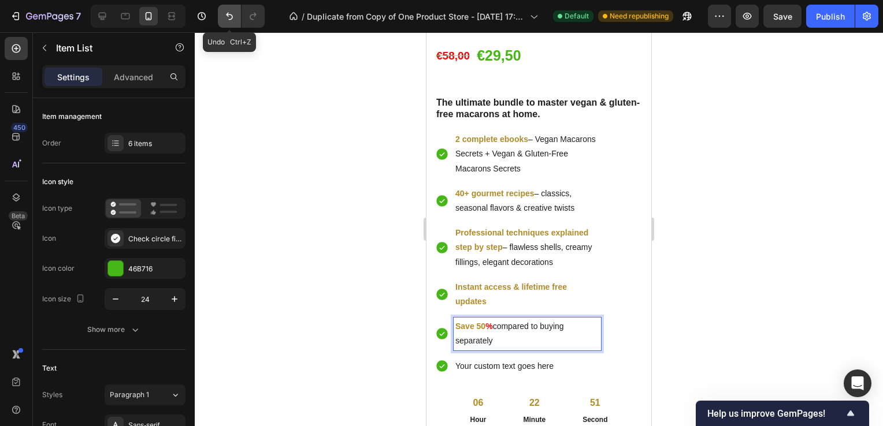
click at [229, 14] on icon "Undo/Redo" at bounding box center [230, 16] width 12 height 12
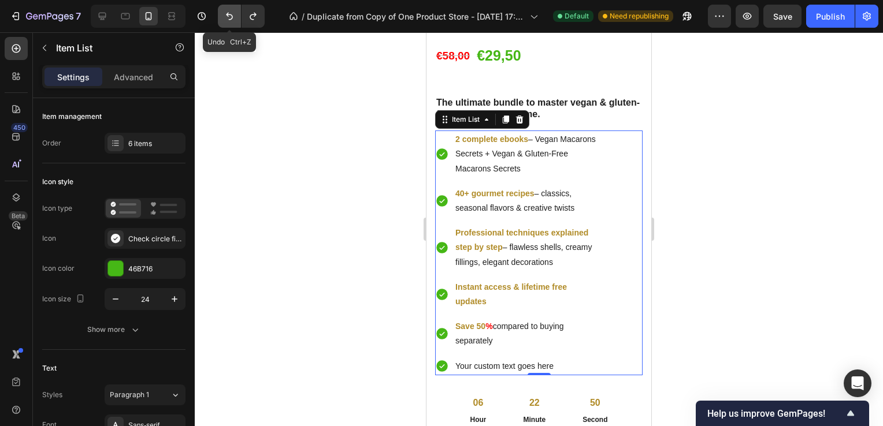
click at [229, 16] on icon "Undo/Redo" at bounding box center [230, 16] width 12 height 12
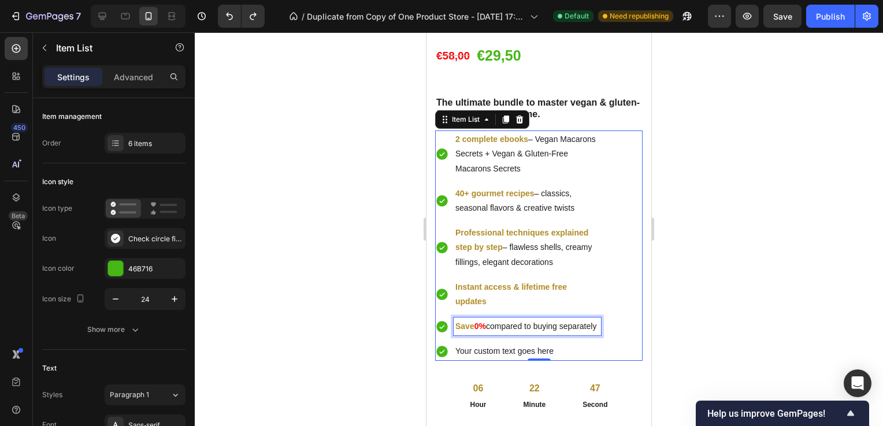
click at [482, 325] on strong "0%" at bounding box center [480, 326] width 12 height 9
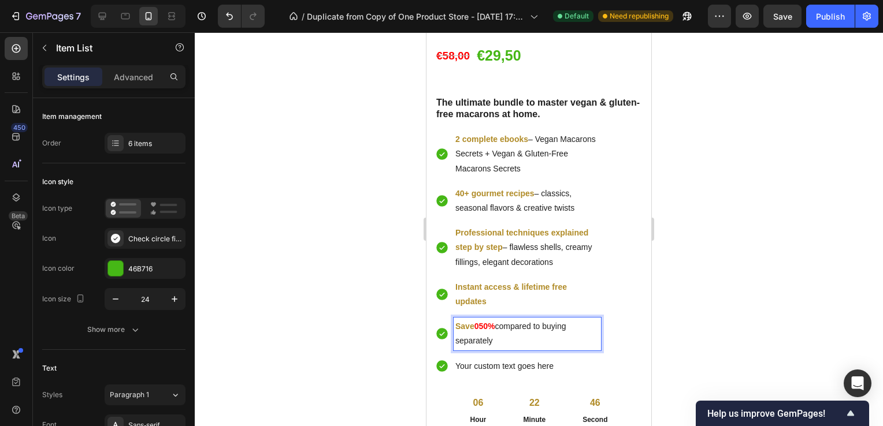
click at [481, 325] on strong "050%" at bounding box center [484, 326] width 21 height 9
click at [749, 310] on div at bounding box center [539, 229] width 688 height 394
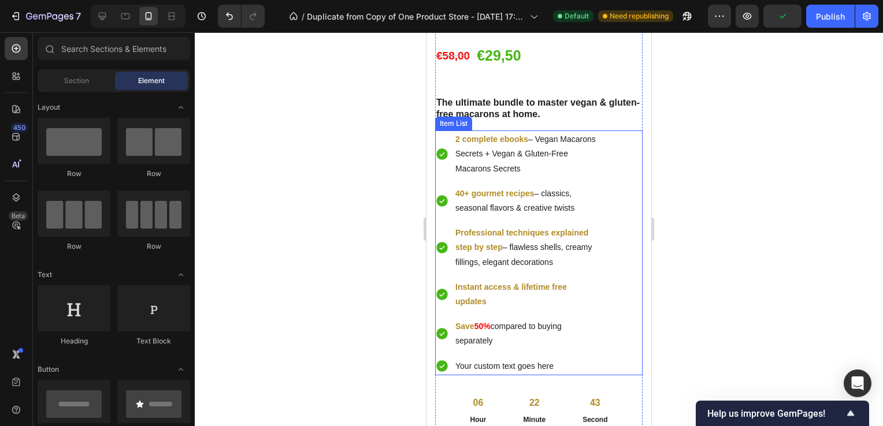
click at [489, 325] on strong "50%" at bounding box center [482, 326] width 16 height 9
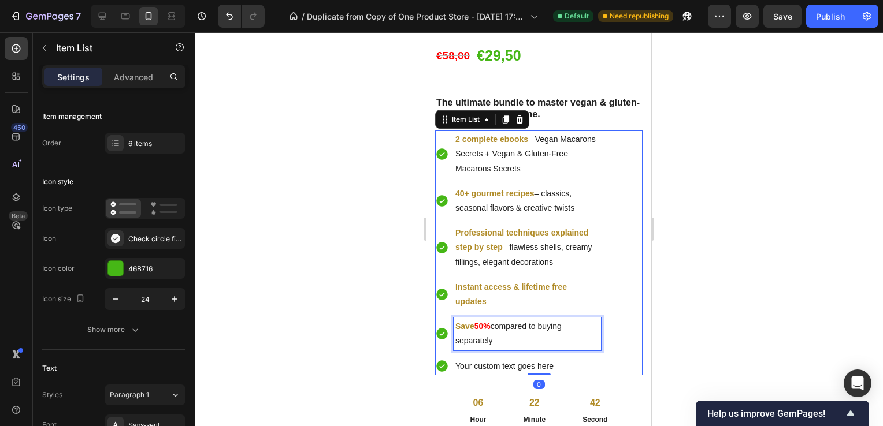
click at [490, 325] on strong "50%" at bounding box center [482, 326] width 16 height 9
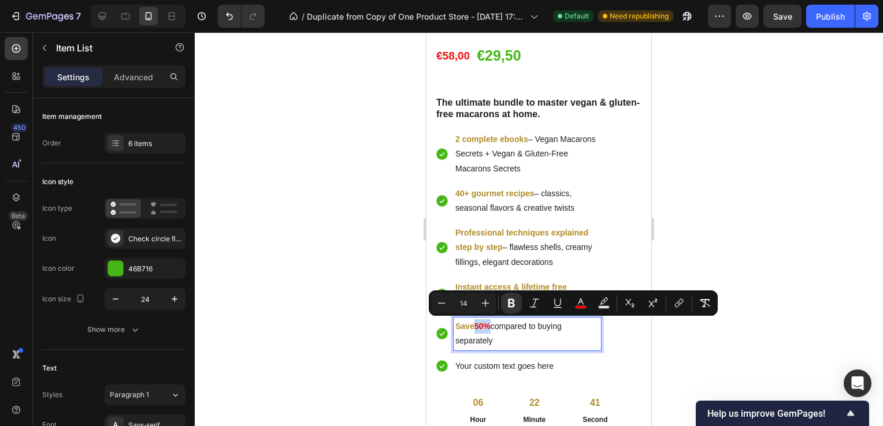
drag, startPoint x: 490, startPoint y: 325, endPoint x: 477, endPoint y: 326, distance: 13.3
click at [477, 326] on strong "50%" at bounding box center [482, 326] width 16 height 9
click at [689, 340] on div at bounding box center [539, 229] width 688 height 394
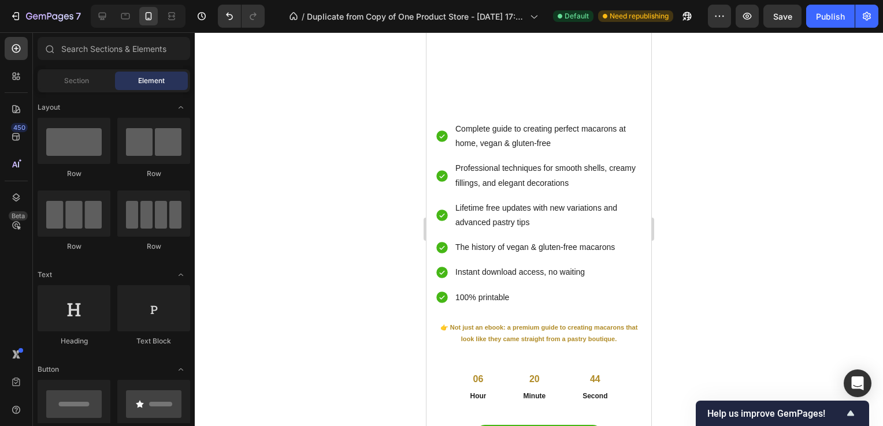
scroll to position [305, 0]
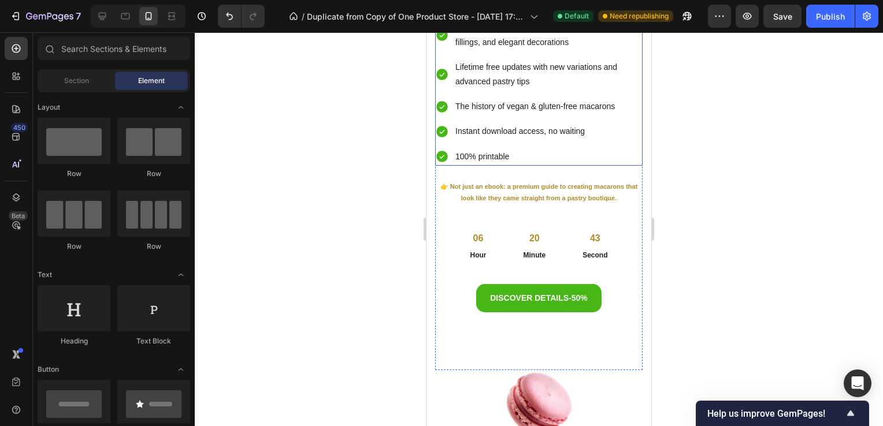
click at [460, 106] on p "The history of vegan & gluten-free macarons" at bounding box center [547, 106] width 185 height 14
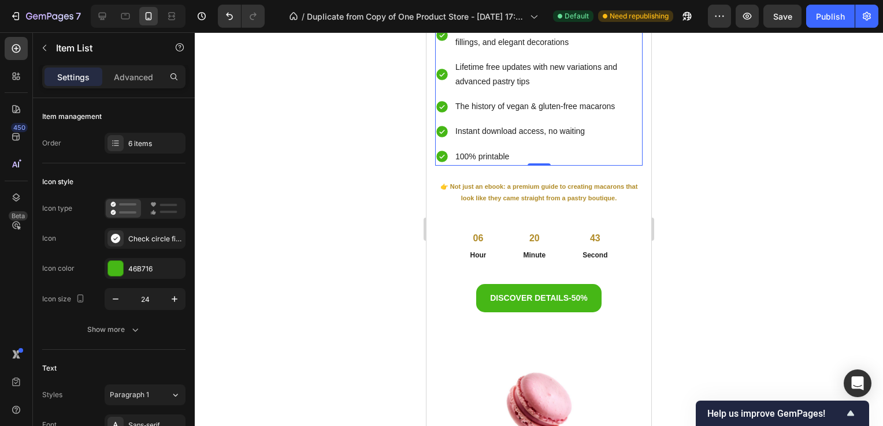
click at [456, 105] on p "The history of vegan & gluten-free macarons" at bounding box center [547, 106] width 185 height 14
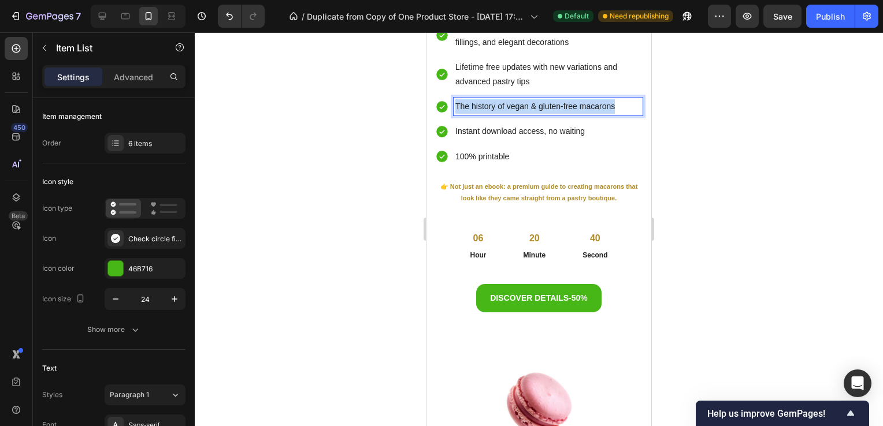
drag, startPoint x: 456, startPoint y: 105, endPoint x: 616, endPoint y: 107, distance: 160.0
click at [616, 107] on p "The history of vegan & gluten-free macarons" at bounding box center [547, 106] width 185 height 14
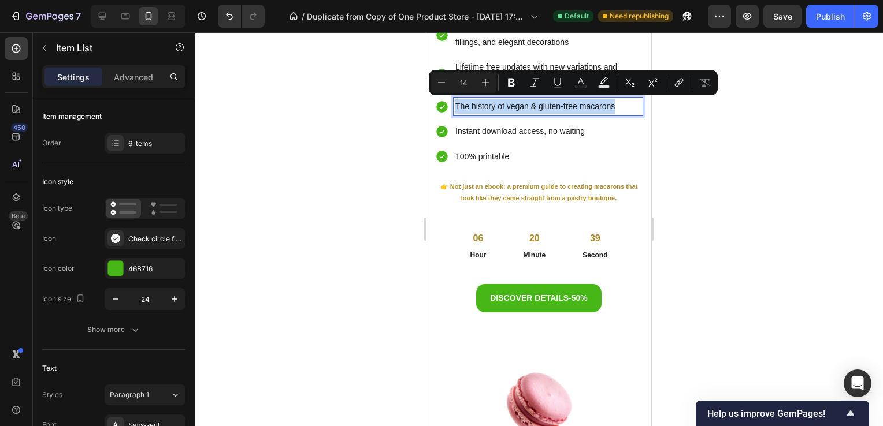
copy p "The history of vegan & gluten-free macarons"
click at [696, 114] on div at bounding box center [539, 229] width 688 height 394
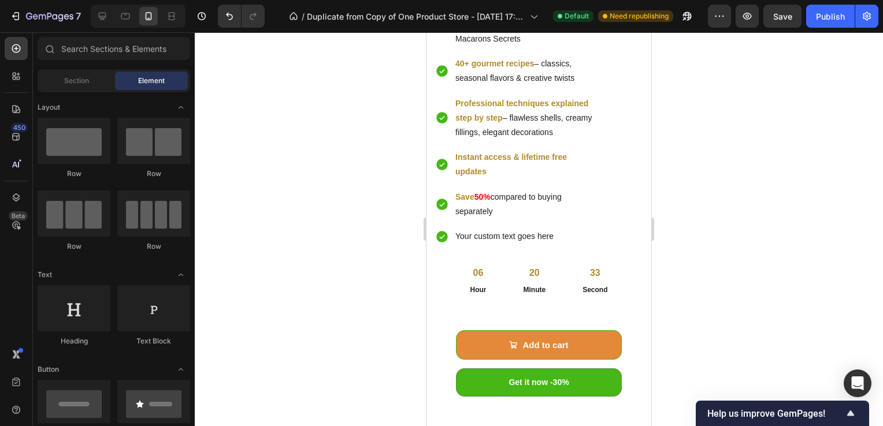
scroll to position [3362, 0]
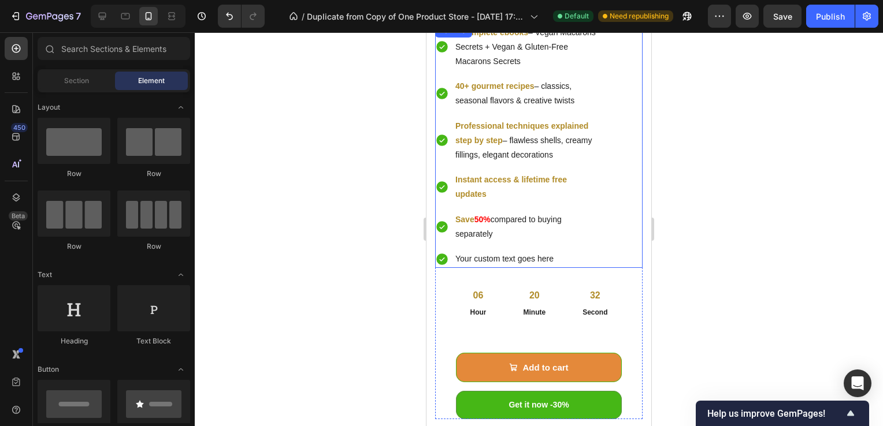
click at [552, 262] on p "Your custom text goes here" at bounding box center [527, 259] width 144 height 14
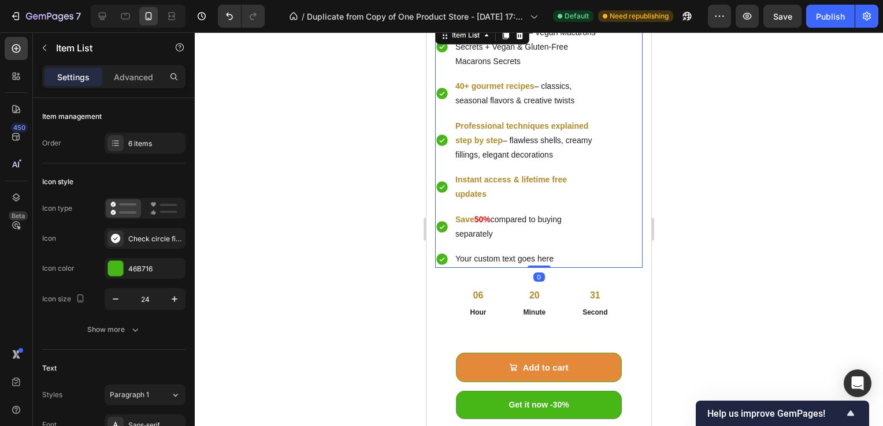
click at [554, 259] on p "Your custom text goes here" at bounding box center [527, 259] width 144 height 14
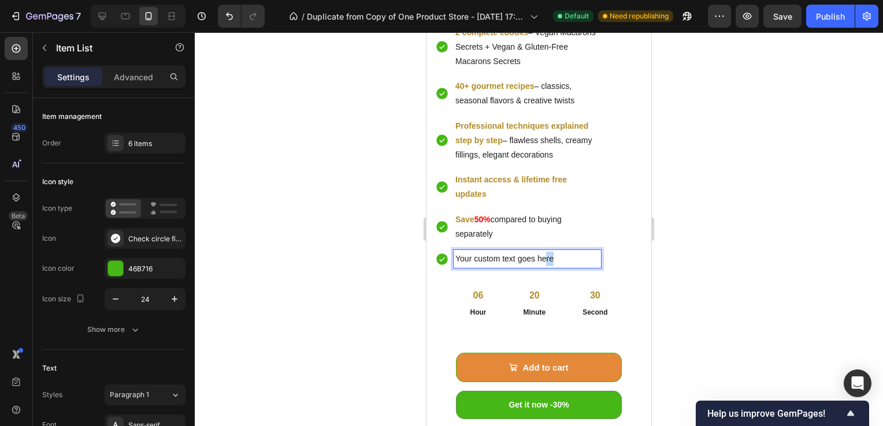
drag, startPoint x: 554, startPoint y: 259, endPoint x: 545, endPoint y: 259, distance: 8.7
click at [545, 259] on p "Your custom text goes here" at bounding box center [527, 259] width 144 height 14
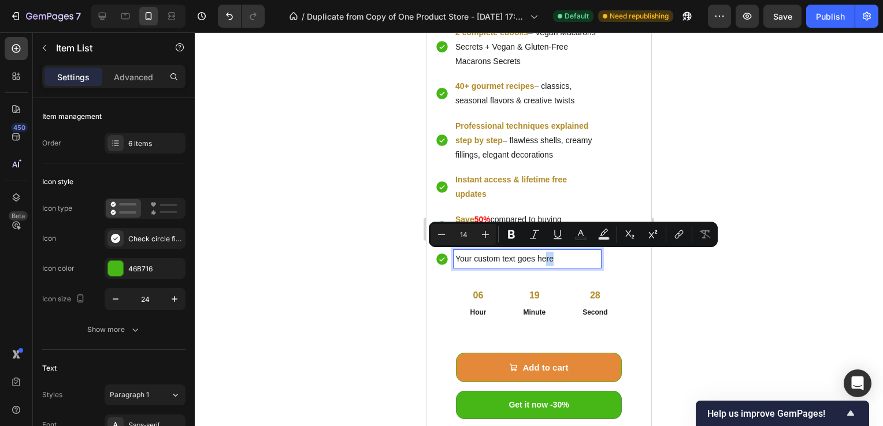
click at [564, 262] on p "Your custom text goes here" at bounding box center [527, 259] width 144 height 14
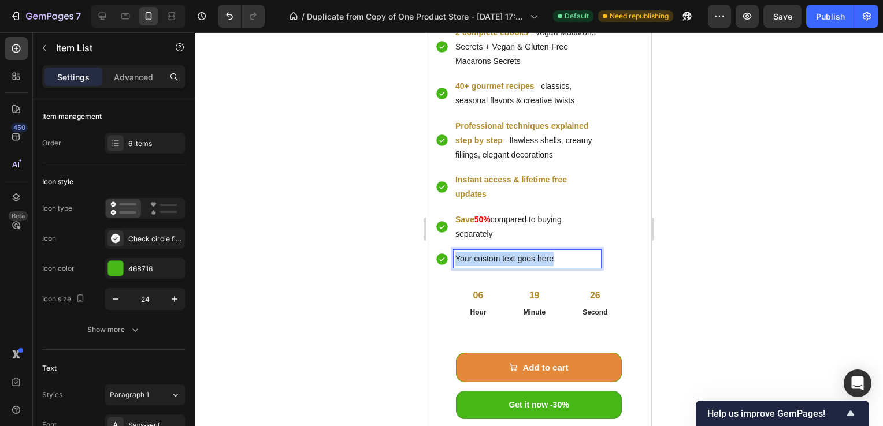
drag, startPoint x: 558, startPoint y: 258, endPoint x: 452, endPoint y: 255, distance: 105.8
click at [452, 255] on div "Your custom text goes here" at bounding box center [518, 259] width 166 height 18
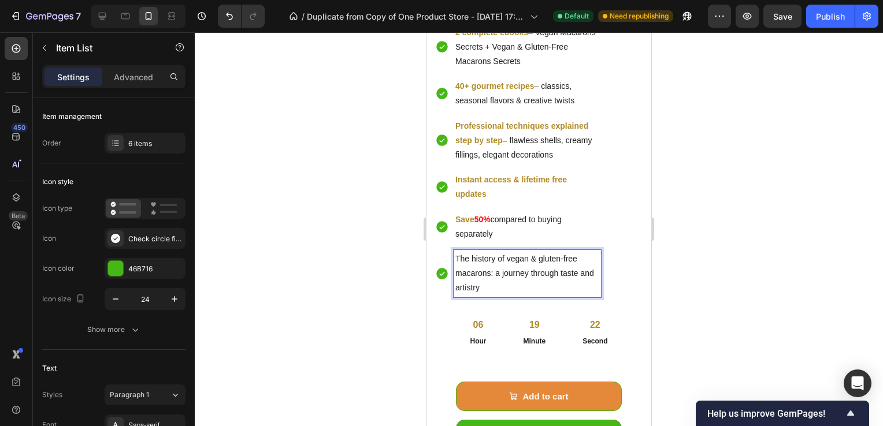
click at [493, 272] on p "The history of vegan & gluten-free macarons: a journey through taste and artist…" at bounding box center [527, 274] width 144 height 44
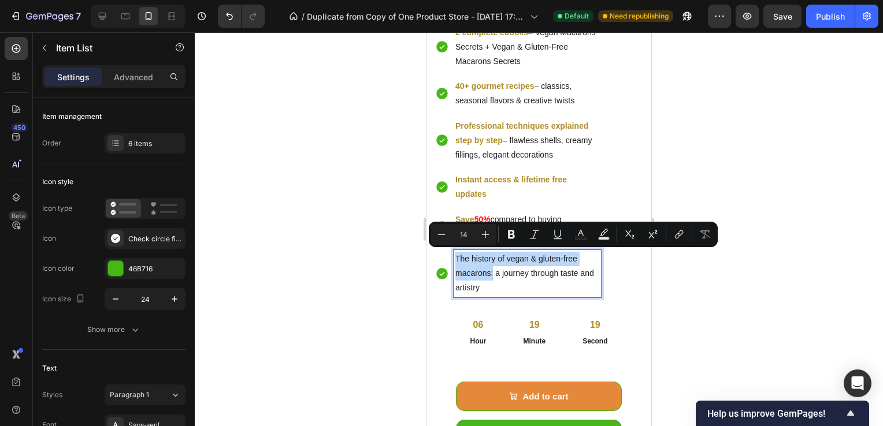
drag, startPoint x: 493, startPoint y: 272, endPoint x: 455, endPoint y: 258, distance: 41.3
click at [455, 258] on p "The history of vegan & gluten-free macarons: a journey through taste and artist…" at bounding box center [527, 274] width 144 height 44
click at [585, 239] on rect "Editor contextual toolbar" at bounding box center [580, 238] width 11 height 3
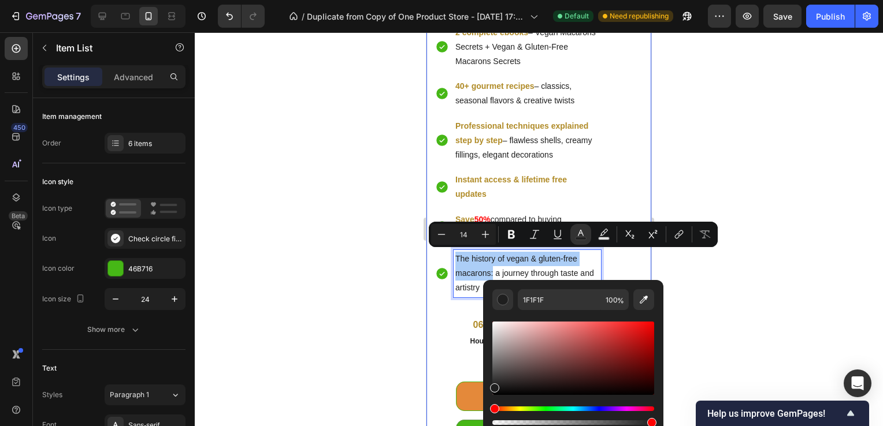
click at [393, 279] on div at bounding box center [539, 229] width 688 height 394
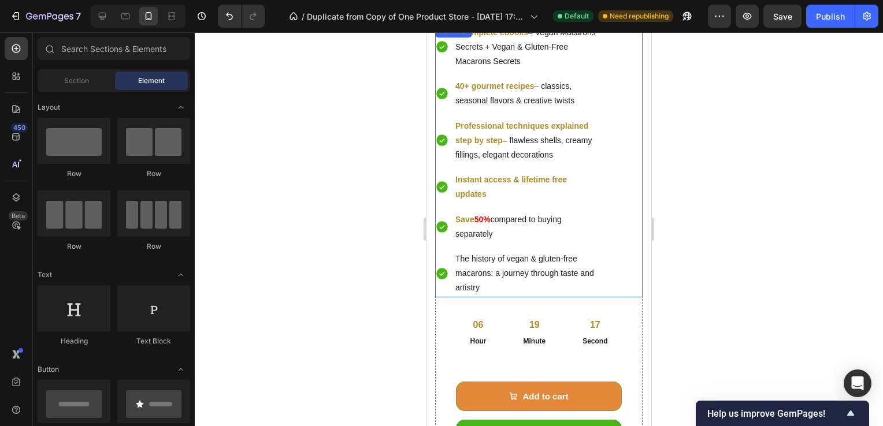
click at [474, 222] on p "Save 50% compared to buying separately" at bounding box center [527, 227] width 144 height 29
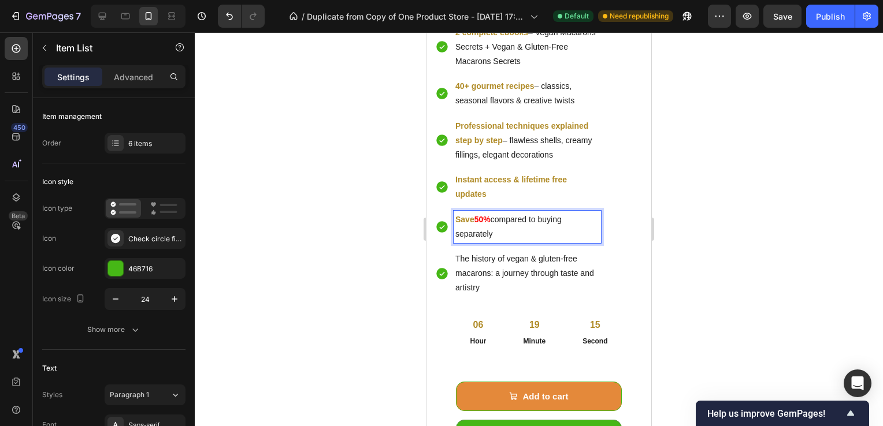
click at [469, 218] on strong "Save" at bounding box center [464, 219] width 19 height 9
click at [464, 218] on strong "Save" at bounding box center [464, 219] width 19 height 9
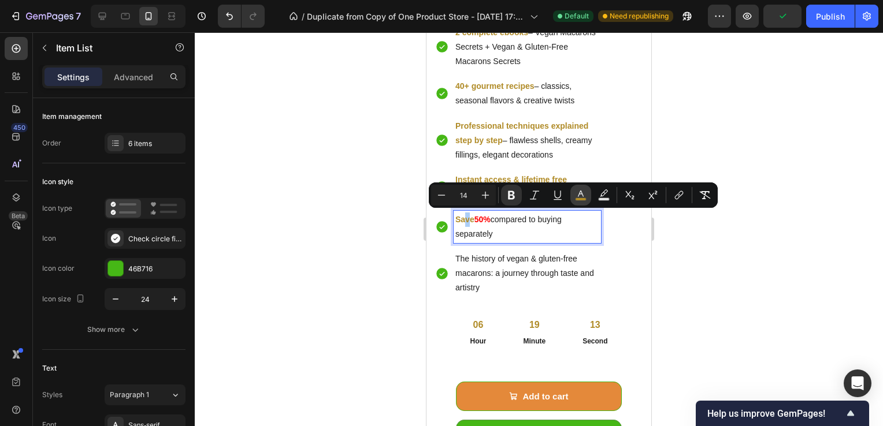
click at [582, 196] on icon "Editor contextual toolbar" at bounding box center [581, 195] width 12 height 12
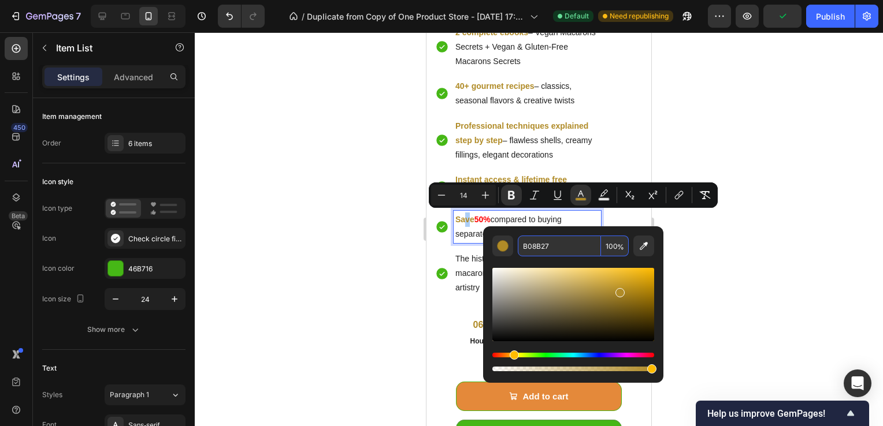
click at [553, 245] on input "B08B27" at bounding box center [559, 246] width 83 height 21
click at [238, 313] on div at bounding box center [539, 229] width 688 height 394
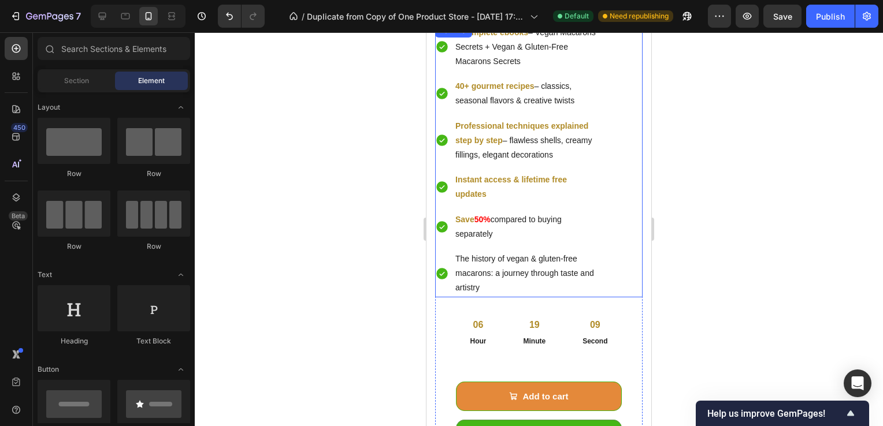
click at [497, 272] on p "The history of vegan & gluten-free macarons: a journey through taste and artist…" at bounding box center [527, 274] width 144 height 44
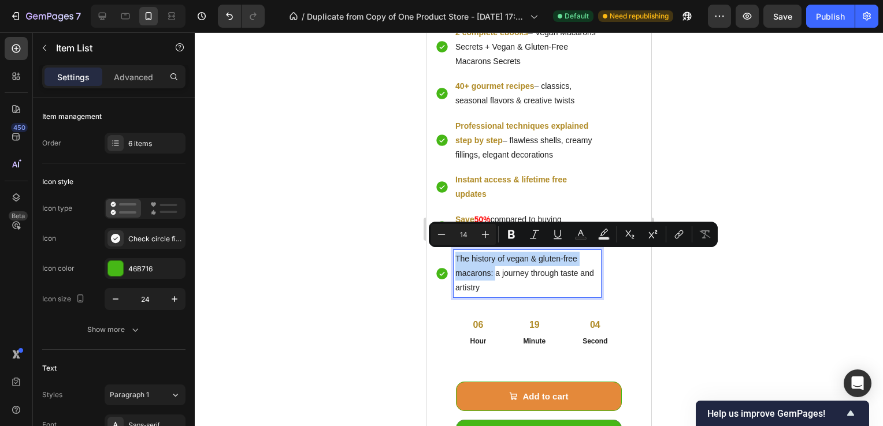
drag, startPoint x: 494, startPoint y: 272, endPoint x: 454, endPoint y: 258, distance: 42.8
click at [454, 258] on div "The history of vegan & gluten-free macarons: a journey through taste and artist…" at bounding box center [527, 273] width 147 height 47
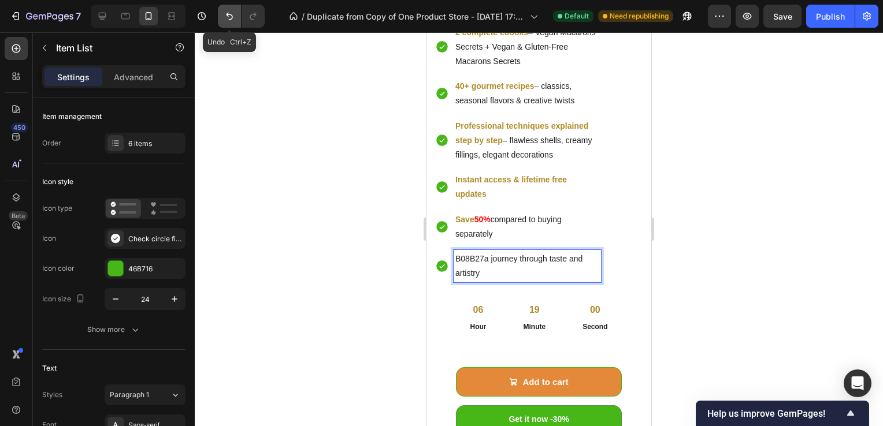
click at [228, 17] on icon "Undo/Redo" at bounding box center [230, 16] width 12 height 12
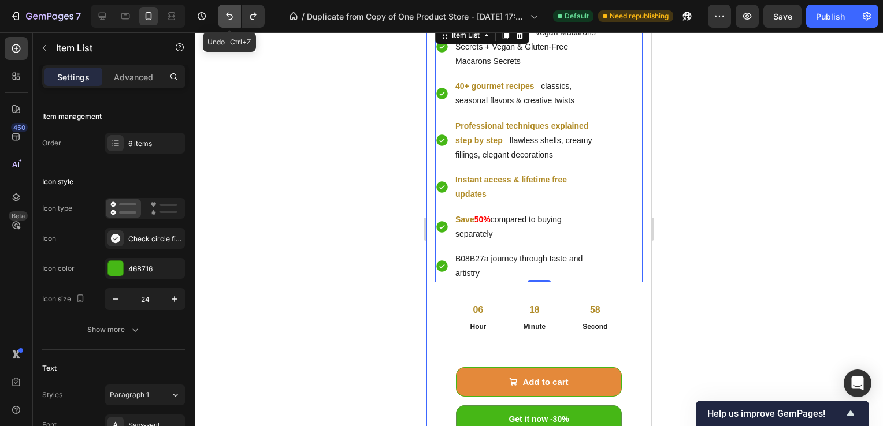
click at [225, 20] on icon "Undo/Redo" at bounding box center [230, 16] width 12 height 12
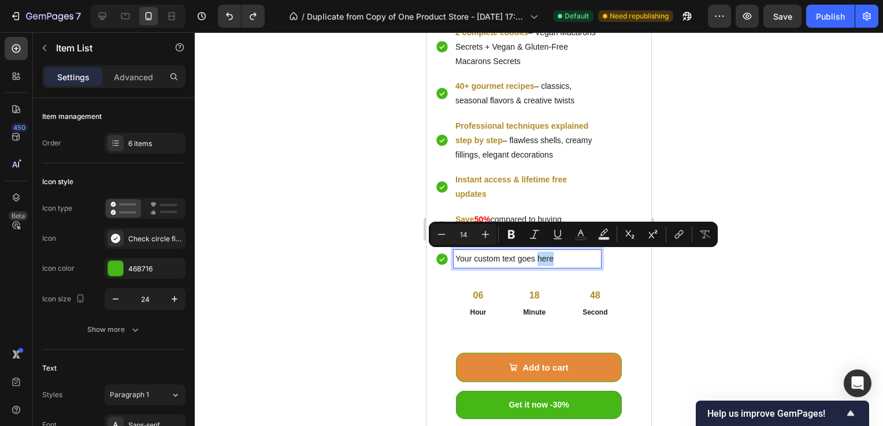
click at [553, 256] on p "Your custom text goes here" at bounding box center [527, 259] width 144 height 14
click at [555, 258] on p "Your custom text goes here" at bounding box center [527, 259] width 144 height 14
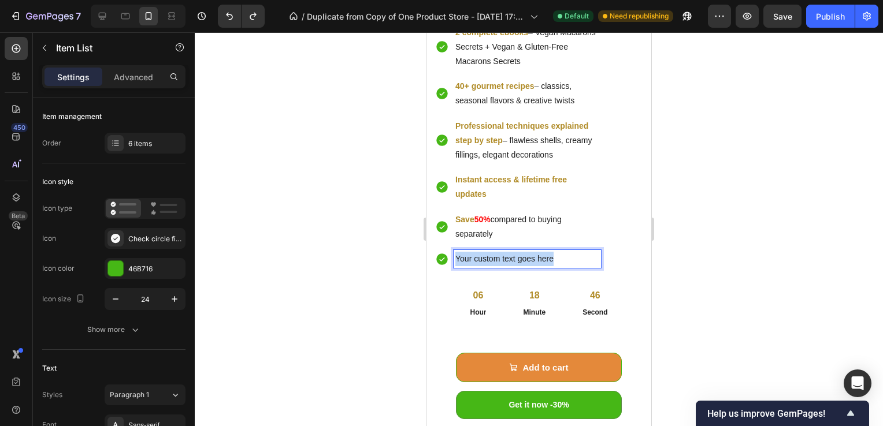
drag, startPoint x: 555, startPoint y: 258, endPoint x: 444, endPoint y: 254, distance: 111.0
click at [444, 254] on div "Your custom text goes here" at bounding box center [518, 259] width 166 height 18
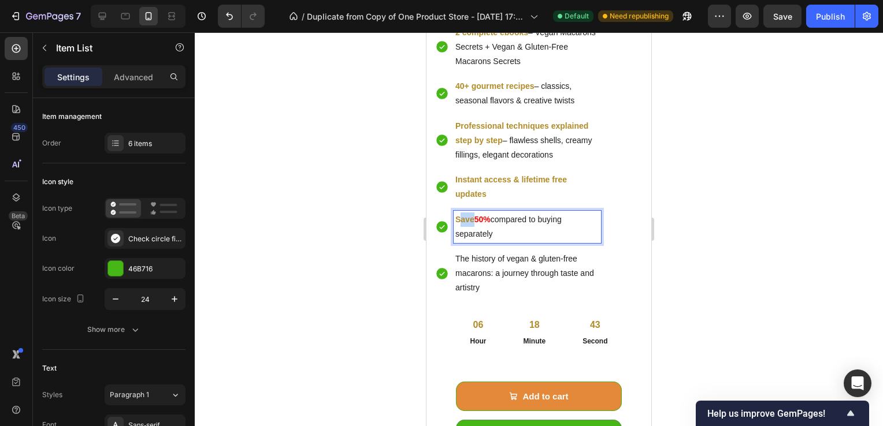
drag, startPoint x: 471, startPoint y: 219, endPoint x: 462, endPoint y: 219, distance: 9.8
click at [462, 219] on strong "Save" at bounding box center [464, 219] width 19 height 9
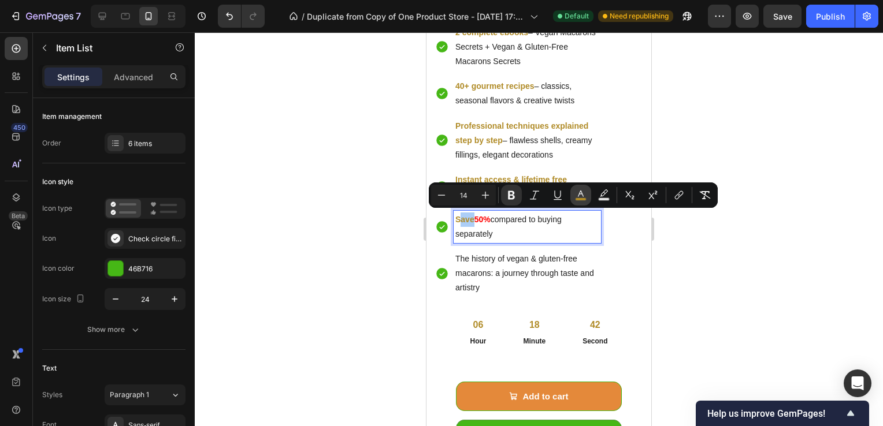
click at [579, 199] on rect "Editor contextual toolbar" at bounding box center [580, 199] width 11 height 3
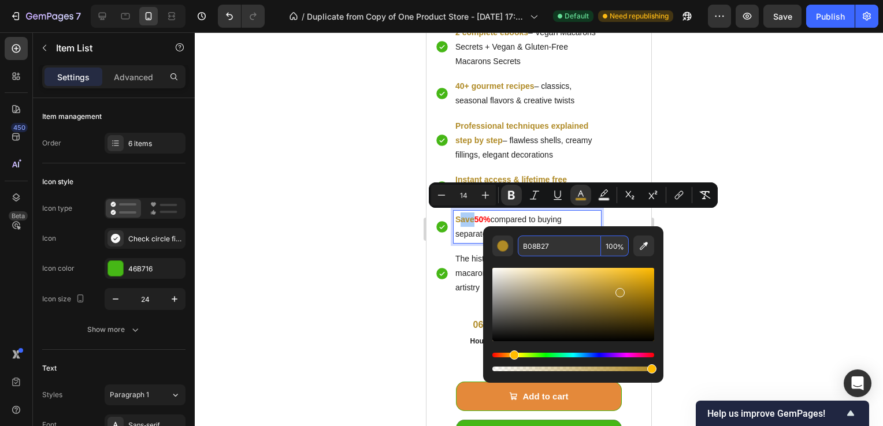
click at [539, 248] on input "B08B27" at bounding box center [559, 246] width 83 height 21
click at [366, 261] on div at bounding box center [539, 229] width 688 height 394
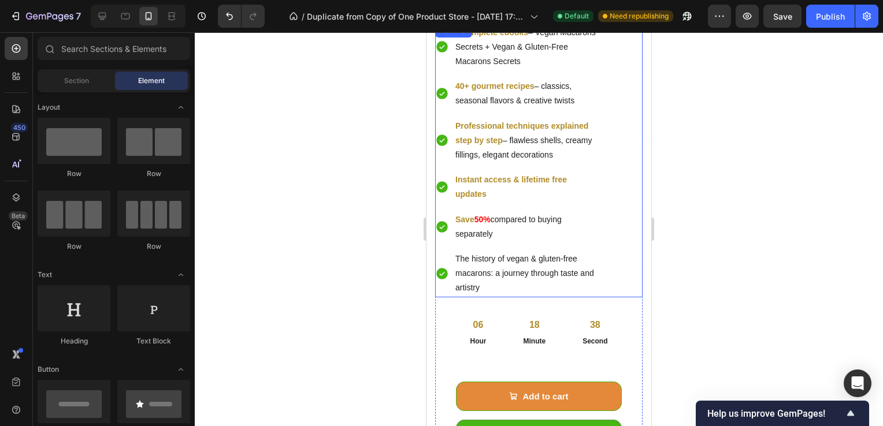
click at [518, 283] on p "The history of vegan & gluten-free macarons: a journey through taste and artist…" at bounding box center [527, 274] width 144 height 44
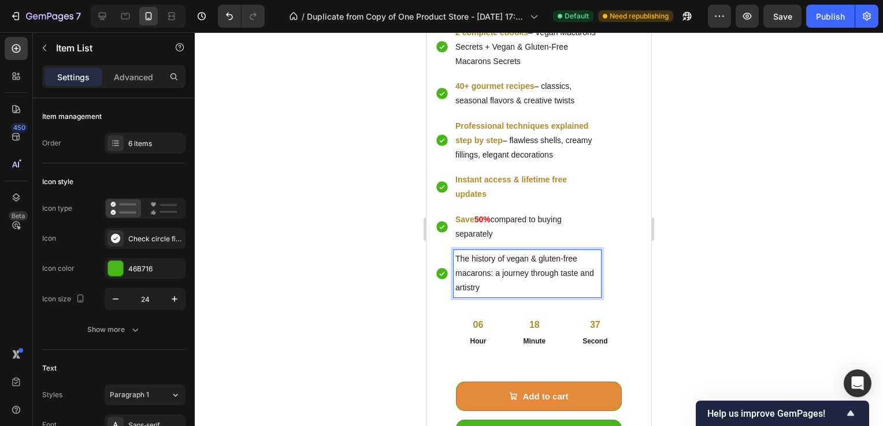
click at [494, 272] on p "The history of vegan & gluten-free macarons: a journey through taste and artist…" at bounding box center [527, 274] width 144 height 44
drag, startPoint x: 494, startPoint y: 272, endPoint x: 455, endPoint y: 258, distance: 41.1
click at [455, 258] on p "The history of vegan & gluten-free macarons: a journey through taste and artist…" at bounding box center [527, 274] width 144 height 44
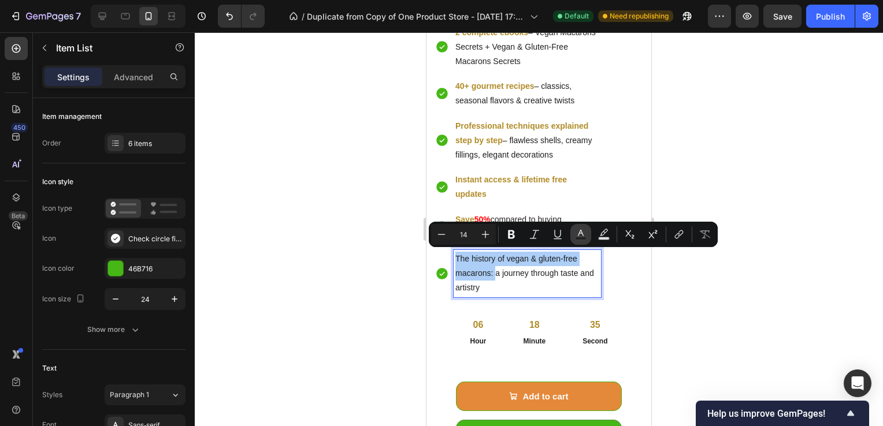
click at [588, 236] on button "Text Color" at bounding box center [580, 234] width 21 height 21
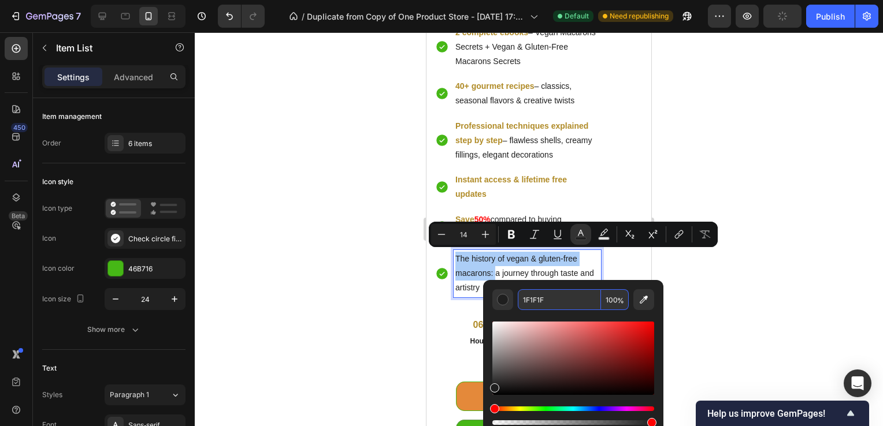
click at [541, 299] on input "1F1F1F" at bounding box center [559, 299] width 83 height 21
paste input "B08B27"
type input "B08B27"
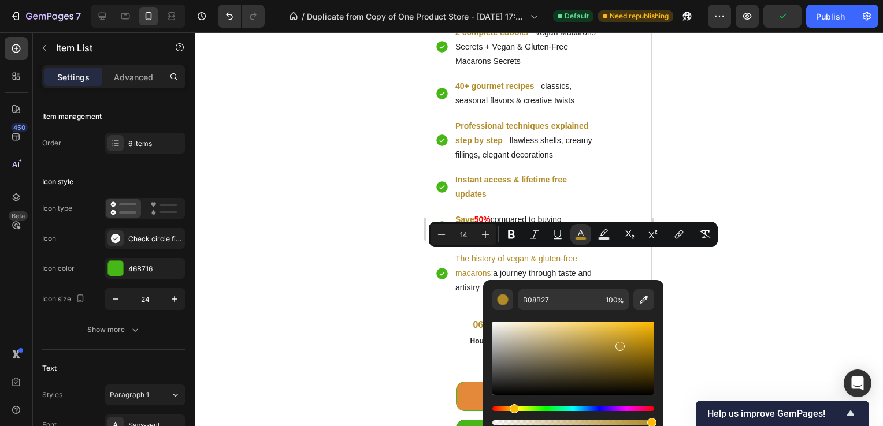
click at [742, 268] on div at bounding box center [539, 229] width 688 height 394
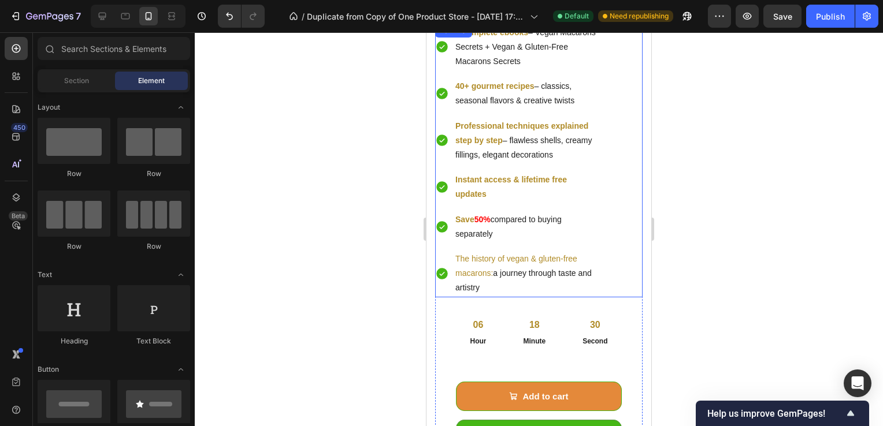
click at [497, 266] on p "The history of vegan & gluten-free macarons: a journey through taste and artist…" at bounding box center [527, 274] width 144 height 44
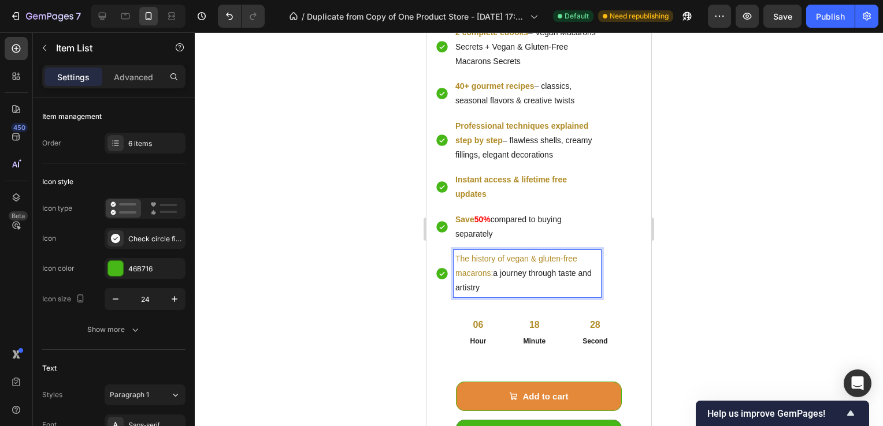
click at [493, 270] on span "The history of vegan & gluten-free macarons:" at bounding box center [516, 266] width 122 height 24
drag, startPoint x: 493, startPoint y: 270, endPoint x: 452, endPoint y: 259, distance: 41.9
click at [452, 259] on div "The history of vegan & gluten-free macarons: a journey through taste and artist…" at bounding box center [518, 273] width 166 height 47
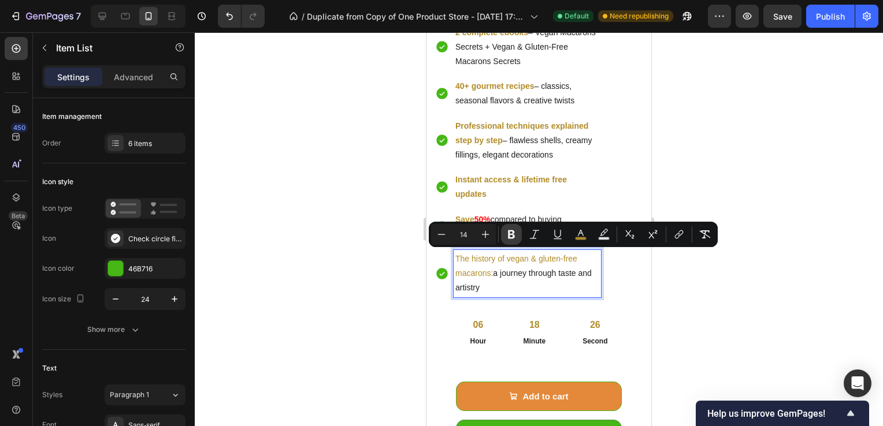
click at [511, 234] on icon "Editor contextual toolbar" at bounding box center [511, 235] width 7 height 9
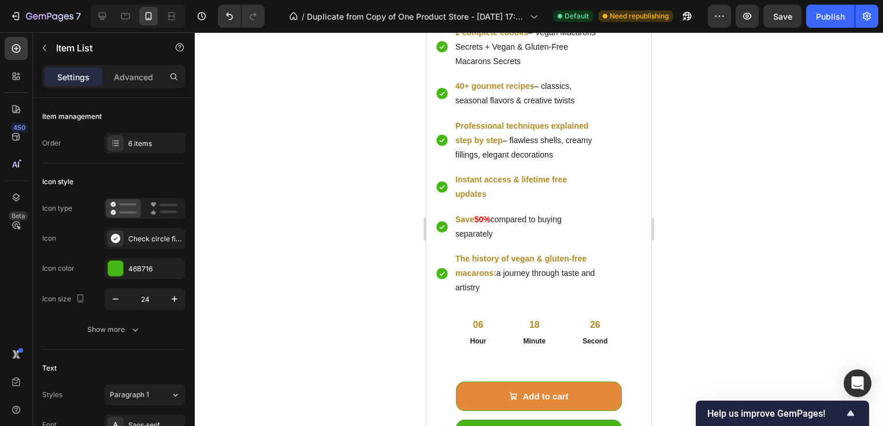
click at [714, 293] on div at bounding box center [539, 229] width 688 height 394
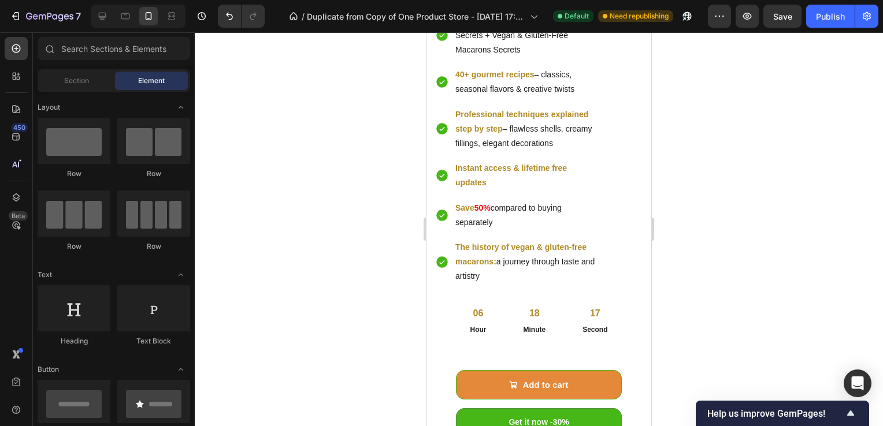
scroll to position [3381, 0]
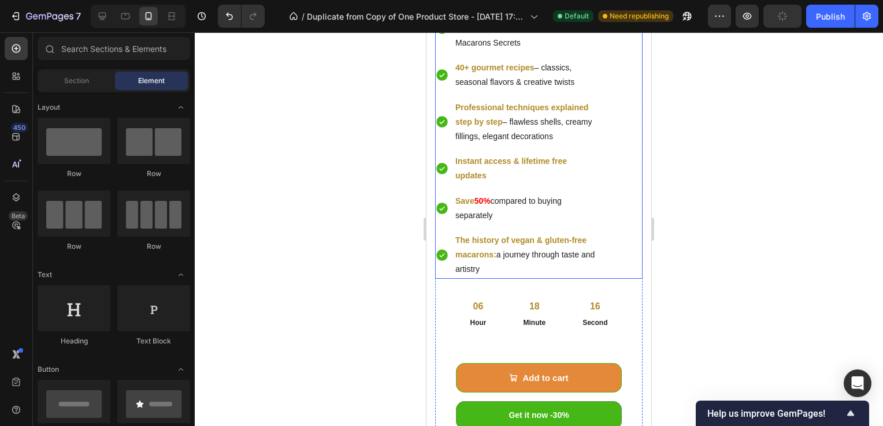
click at [601, 255] on div "2 complete ebooks – Vegan Macarons Secrets + Vegan & Gluten-Free Macarons Secre…" at bounding box center [538, 142] width 207 height 274
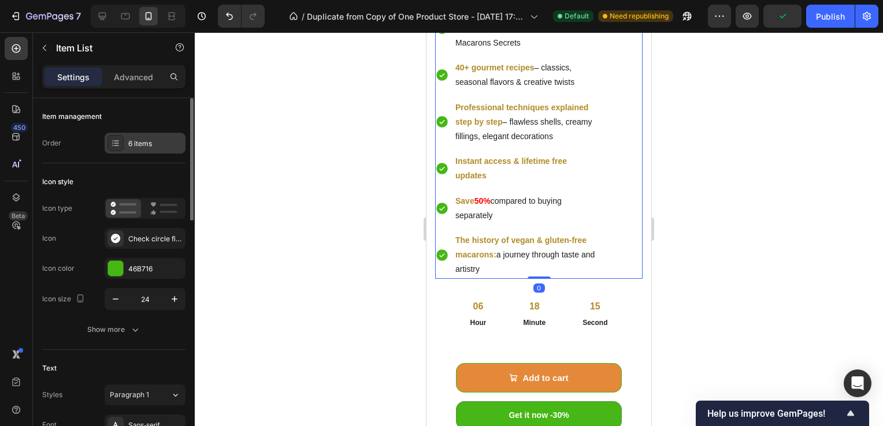
click at [153, 147] on div "6 items" at bounding box center [155, 144] width 54 height 10
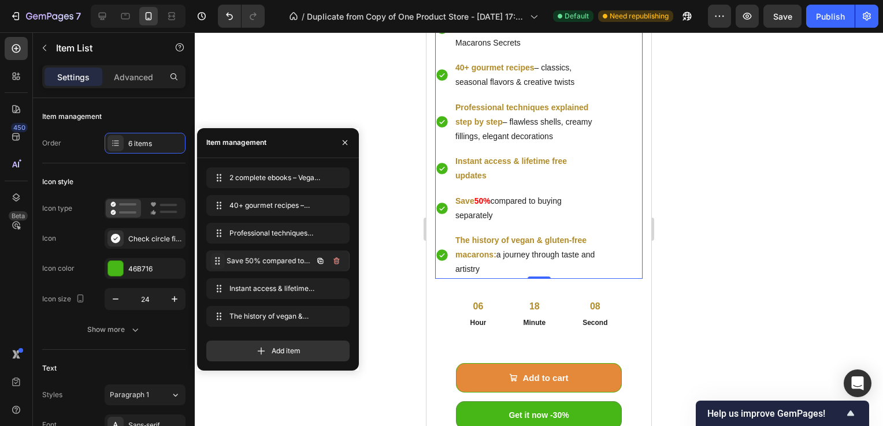
drag, startPoint x: 218, startPoint y: 288, endPoint x: 218, endPoint y: 259, distance: 28.3
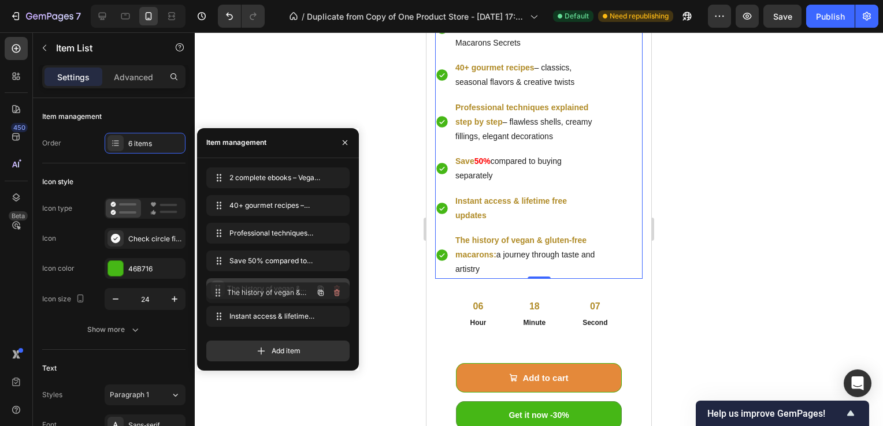
drag, startPoint x: 214, startPoint y: 313, endPoint x: 214, endPoint y: 290, distance: 23.1
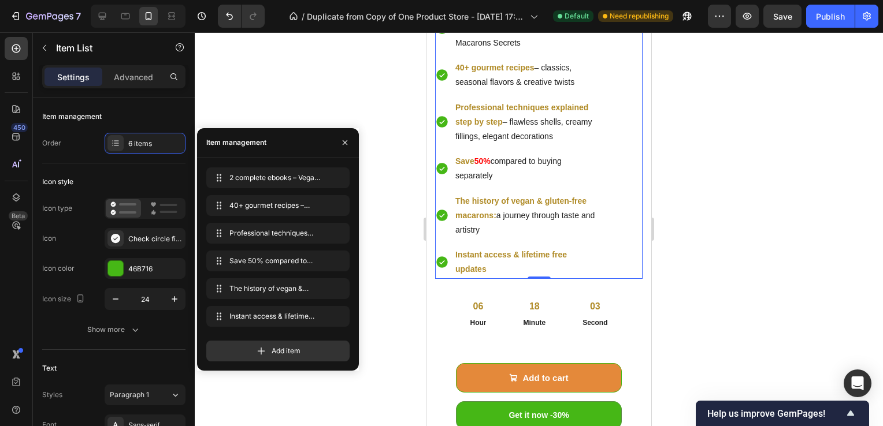
click at [333, 79] on div at bounding box center [539, 229] width 688 height 394
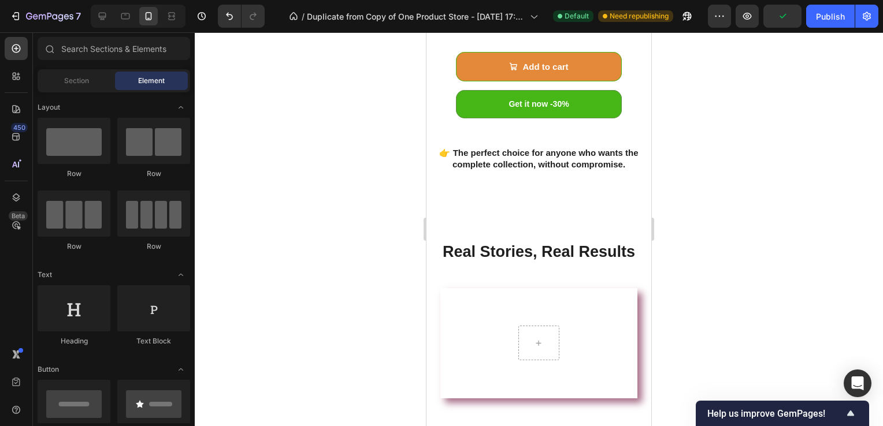
scroll to position [3557, 0]
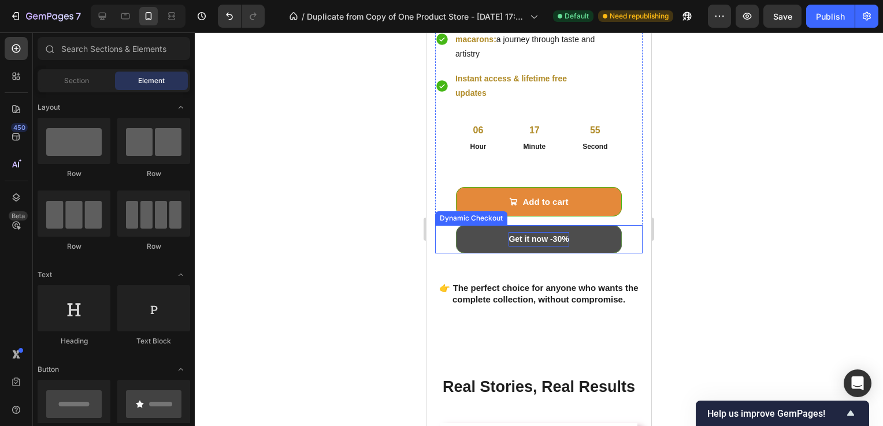
click at [552, 244] on p "Get it now -30%" at bounding box center [538, 239] width 60 height 14
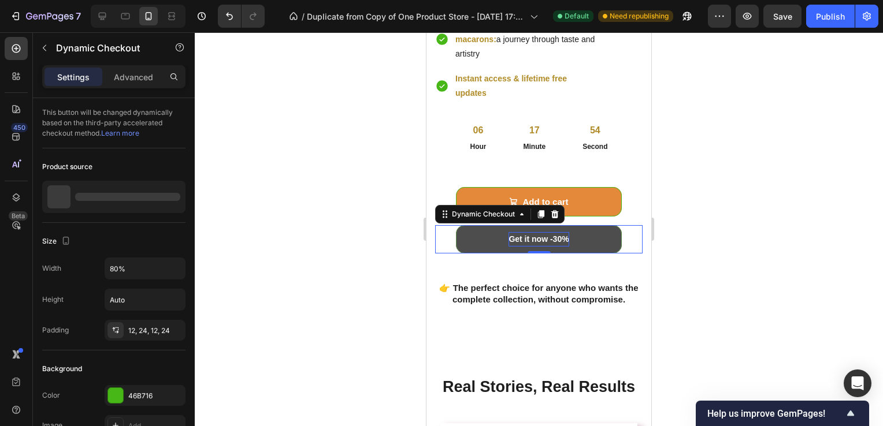
click at [552, 237] on p "Get it now -30%" at bounding box center [538, 239] width 60 height 14
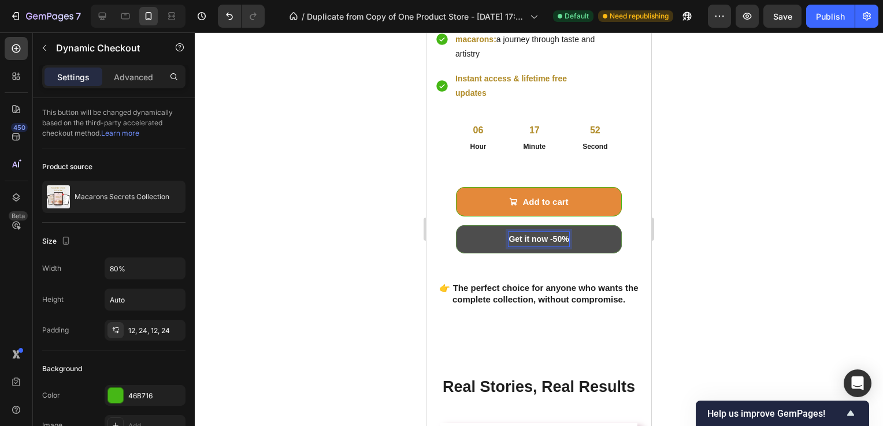
click at [737, 242] on div at bounding box center [539, 229] width 688 height 394
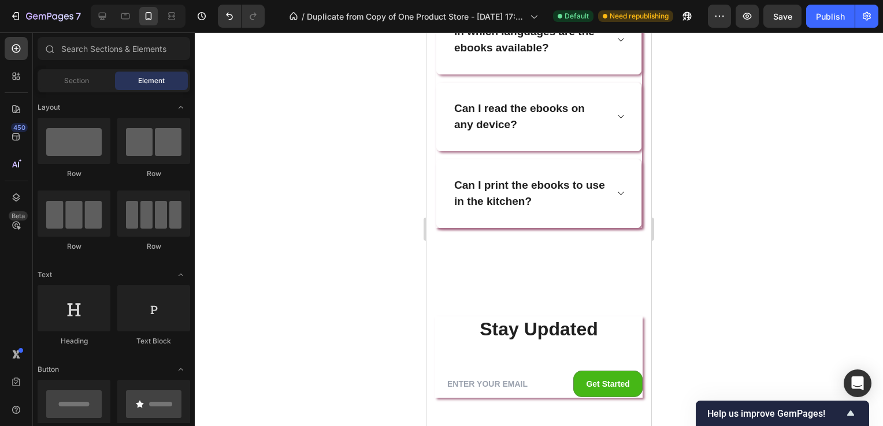
scroll to position [5705, 0]
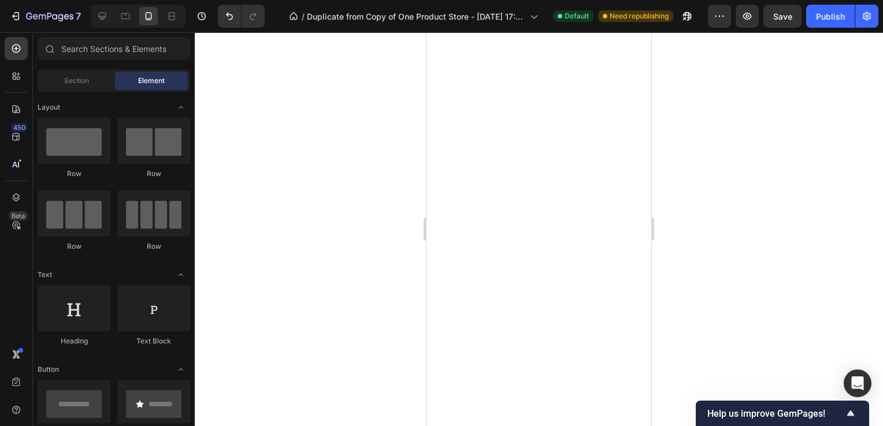
drag, startPoint x: 645, startPoint y: 326, endPoint x: 761, endPoint y: 77, distance: 275.0
click at [103, 14] on icon at bounding box center [102, 16] width 12 height 12
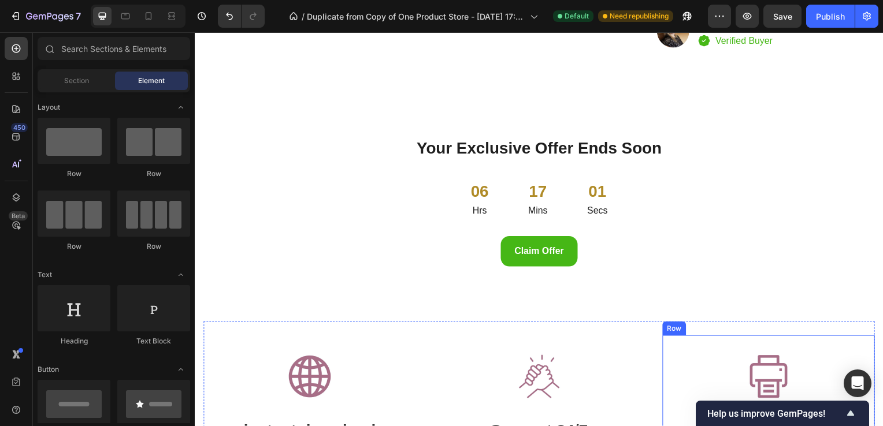
scroll to position [4627, 0]
